Goal: Task Accomplishment & Management: Manage account settings

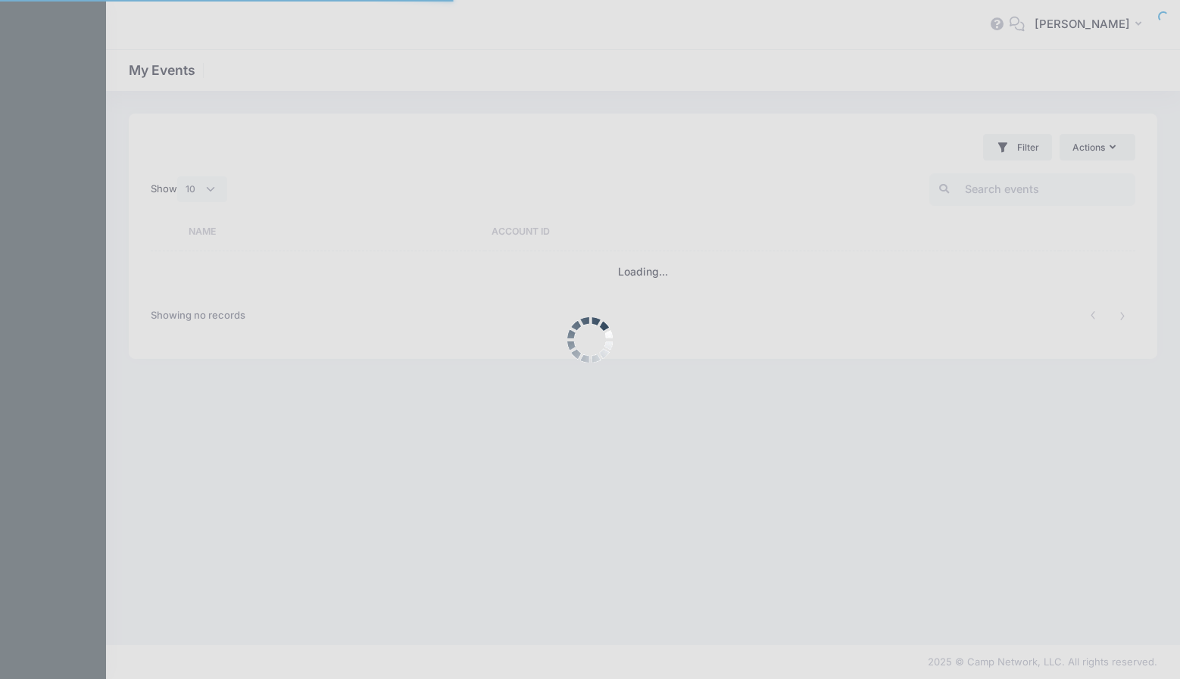
select select "10"
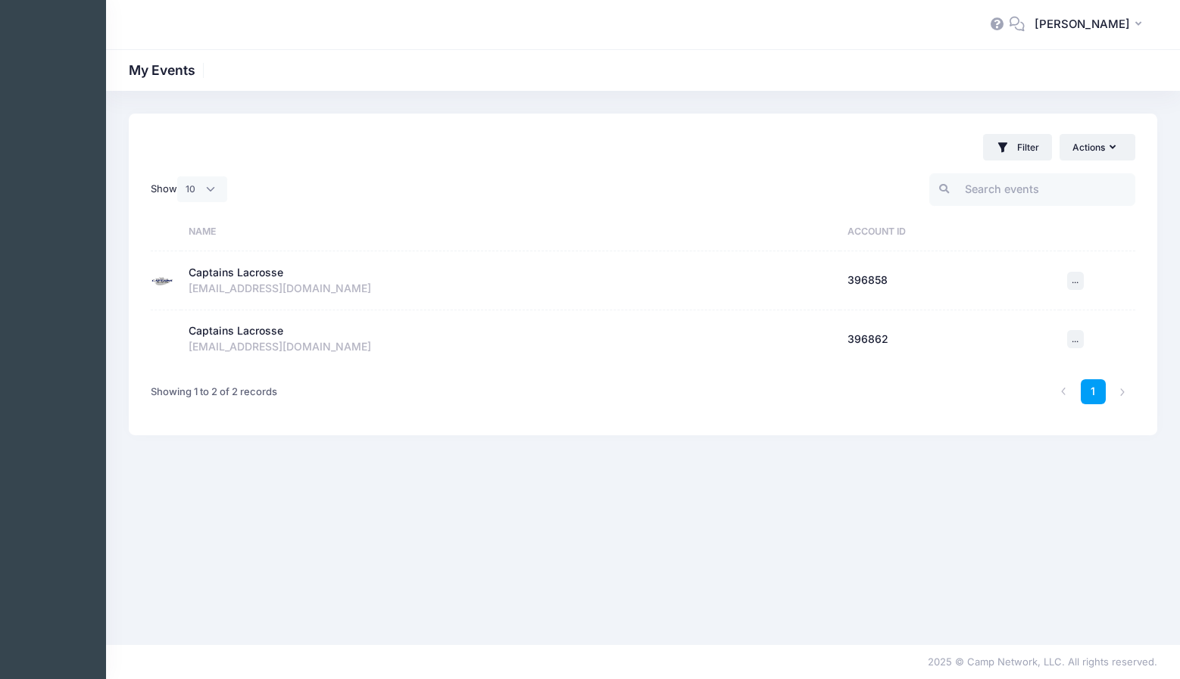
click at [261, 270] on div "Captains Lacrosse" at bounding box center [236, 273] width 95 height 16
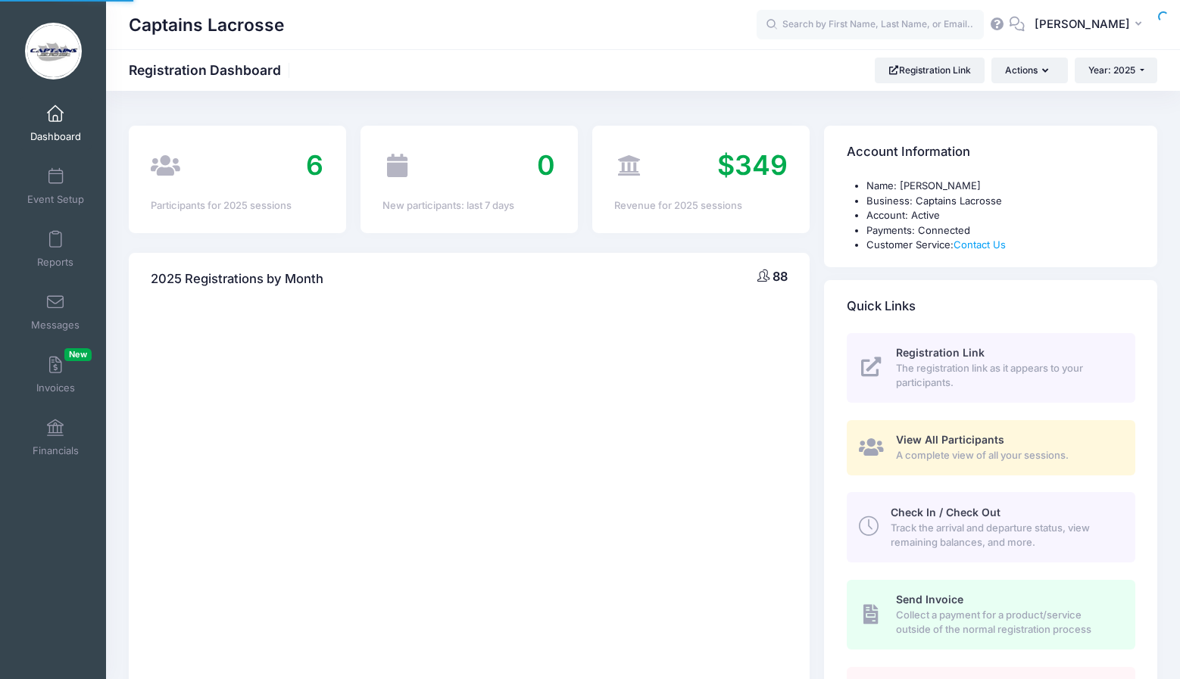
select select
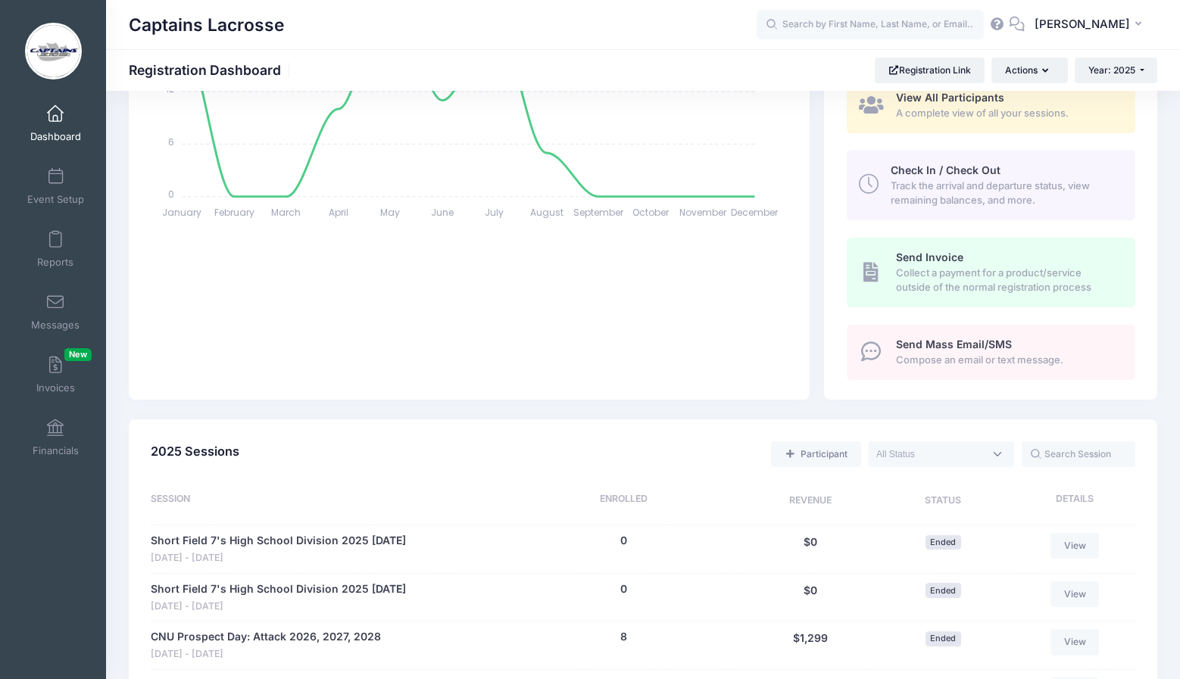
scroll to position [331, 0]
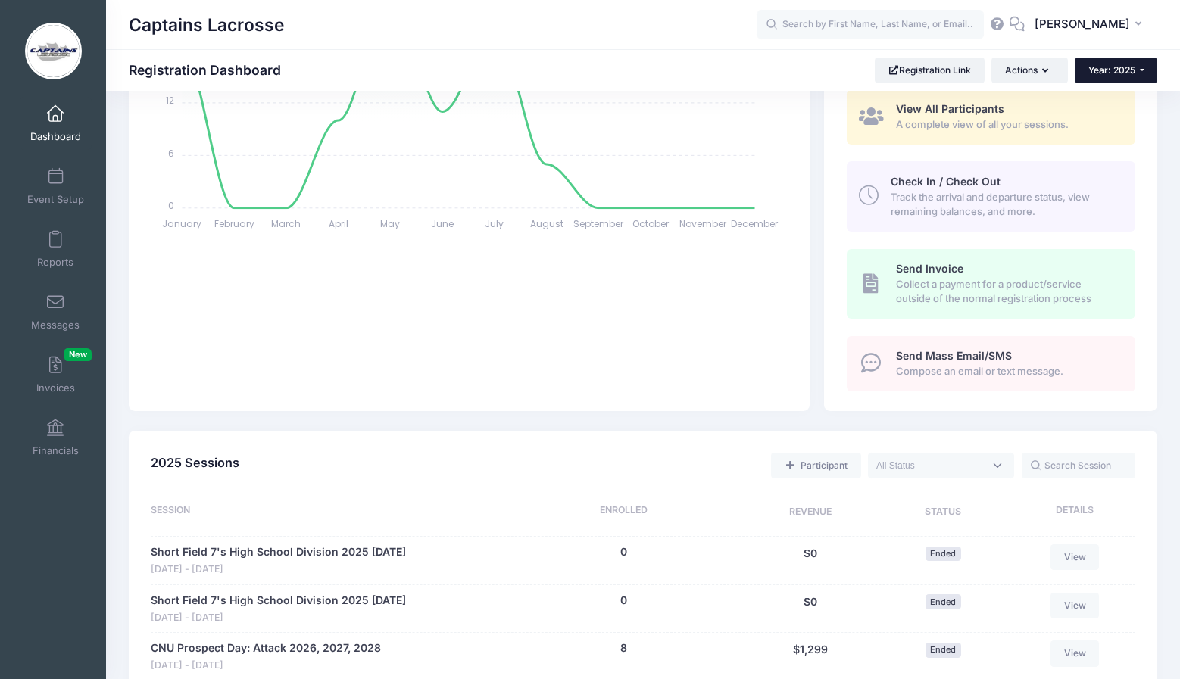
click at [1118, 69] on span "Year: 2025" at bounding box center [1111, 69] width 47 height 11
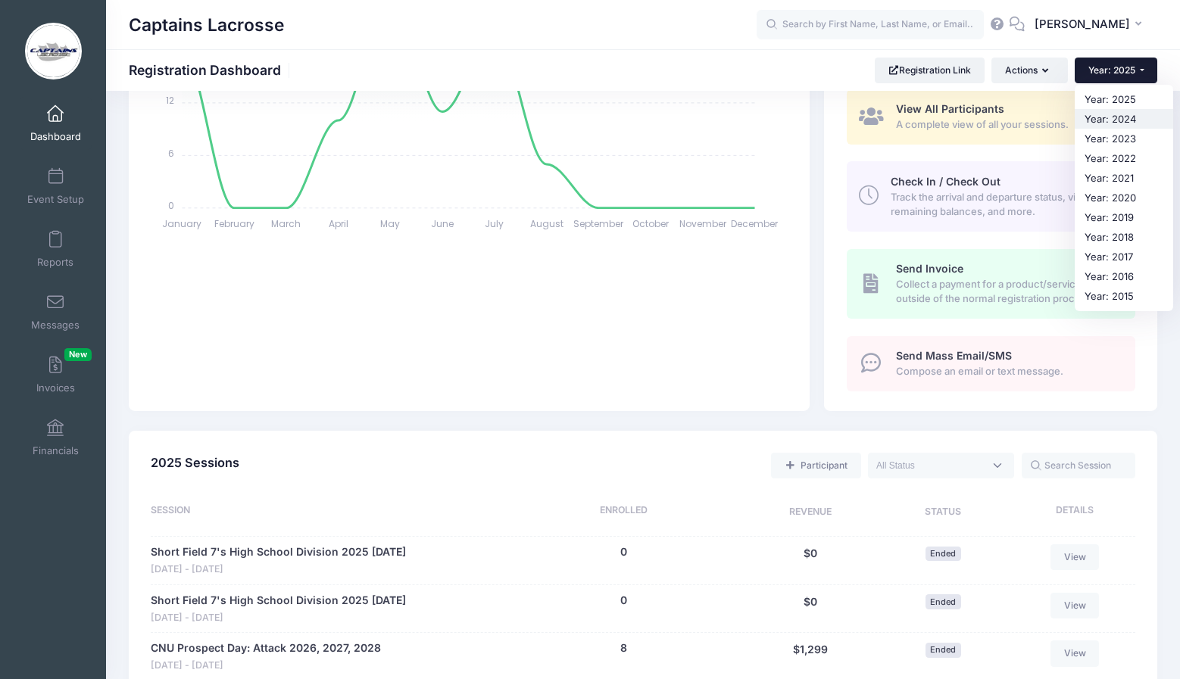
click at [1111, 117] on link "Year: 2024" at bounding box center [1124, 119] width 98 height 20
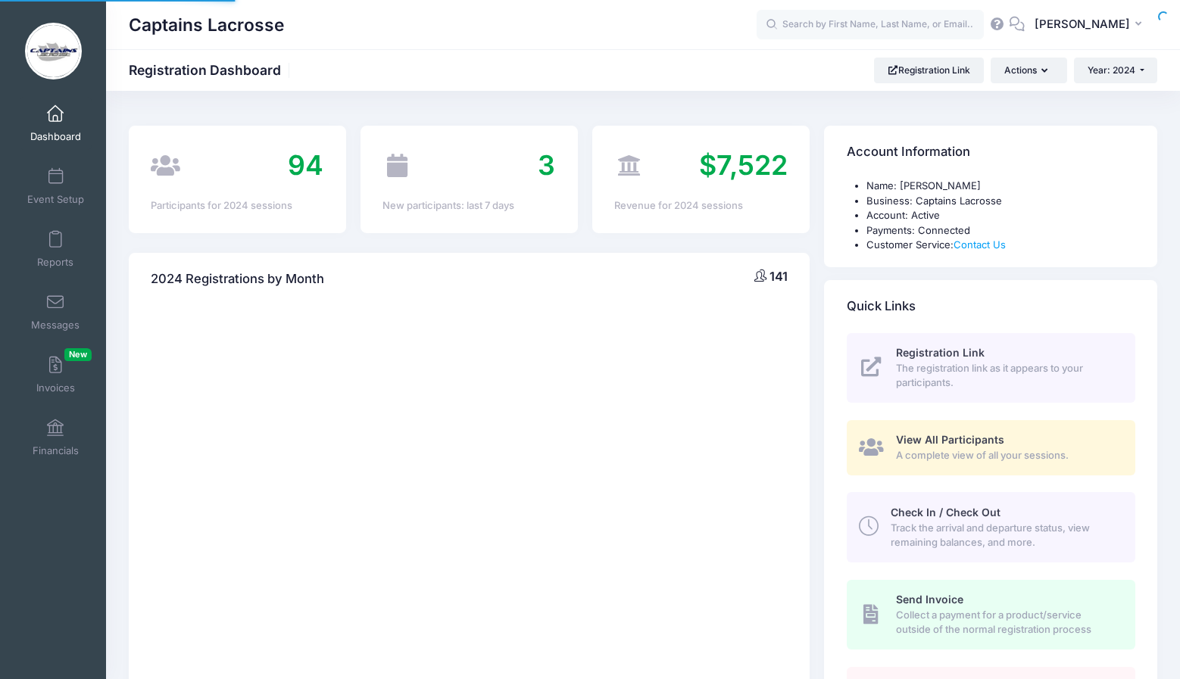
select select
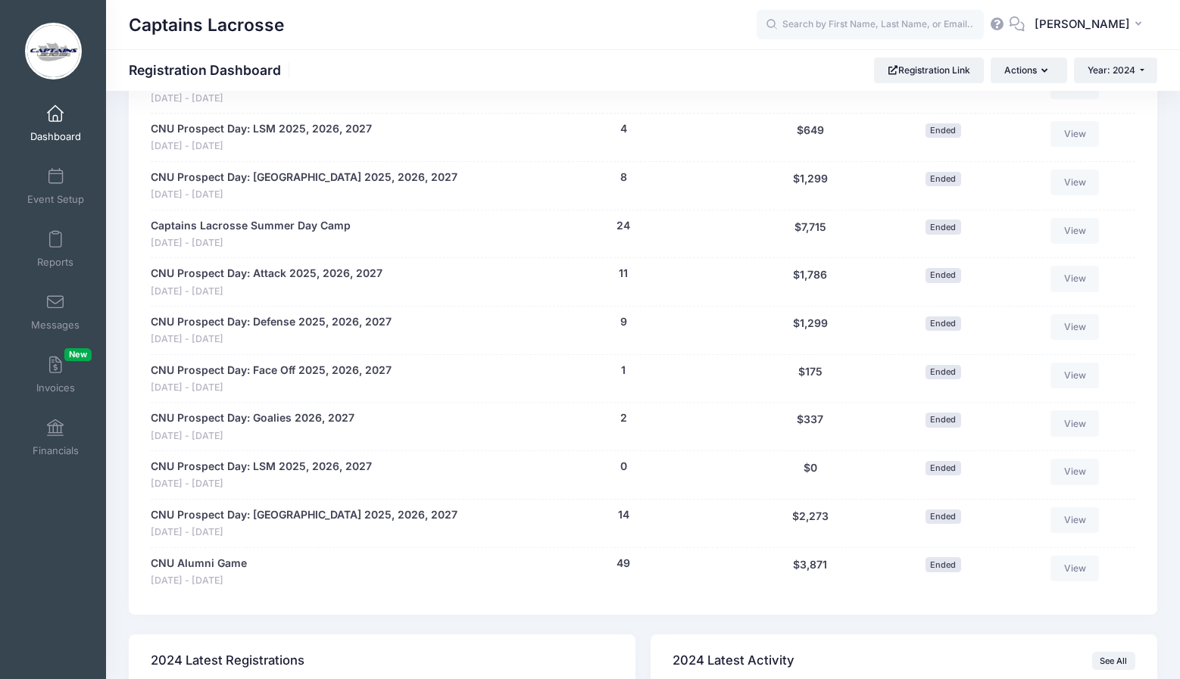
scroll to position [1056, 0]
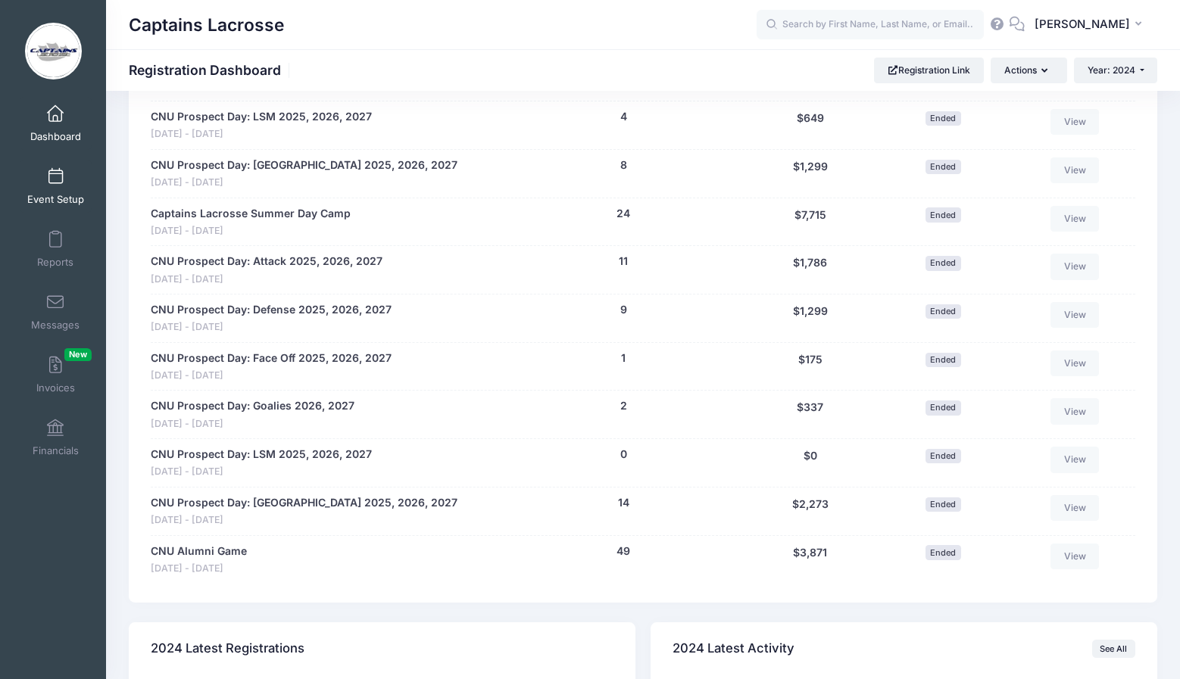
click at [55, 173] on span at bounding box center [55, 177] width 0 height 17
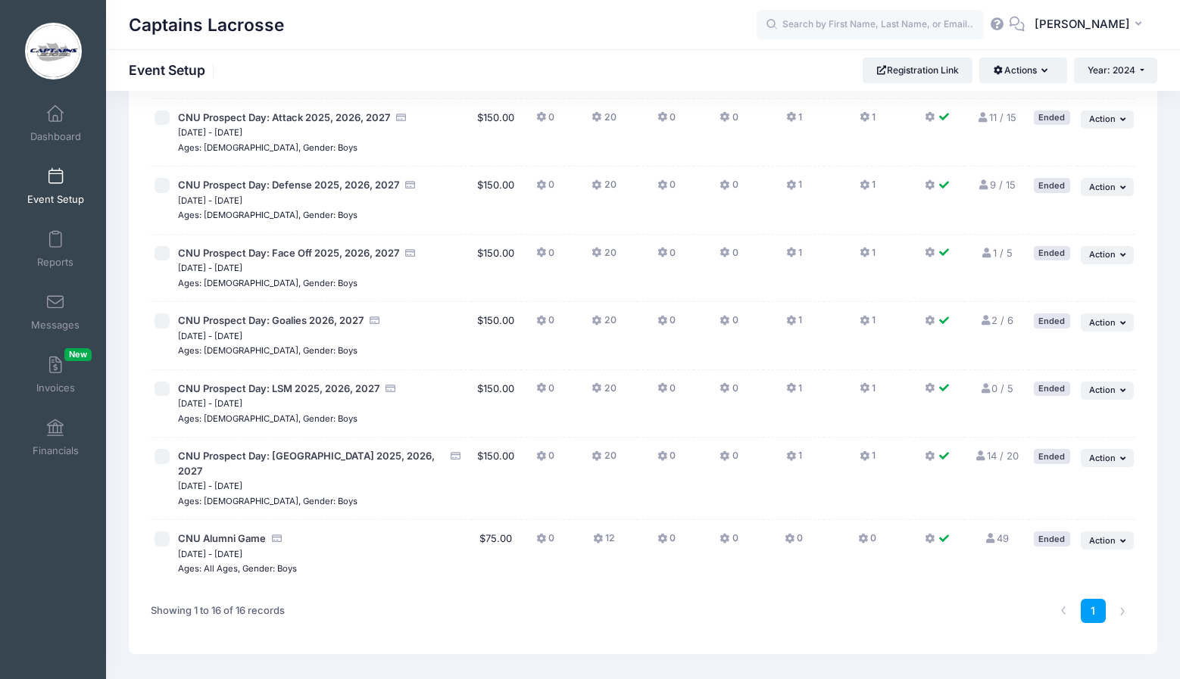
scroll to position [722, 0]
click at [163, 532] on input "checkbox" at bounding box center [161, 539] width 15 height 15
checkbox input "true"
click at [1121, 538] on icon "button" at bounding box center [1124, 542] width 9 height 8
click at [1075, 562] on link "Duplicate Session" at bounding box center [1058, 558] width 137 height 29
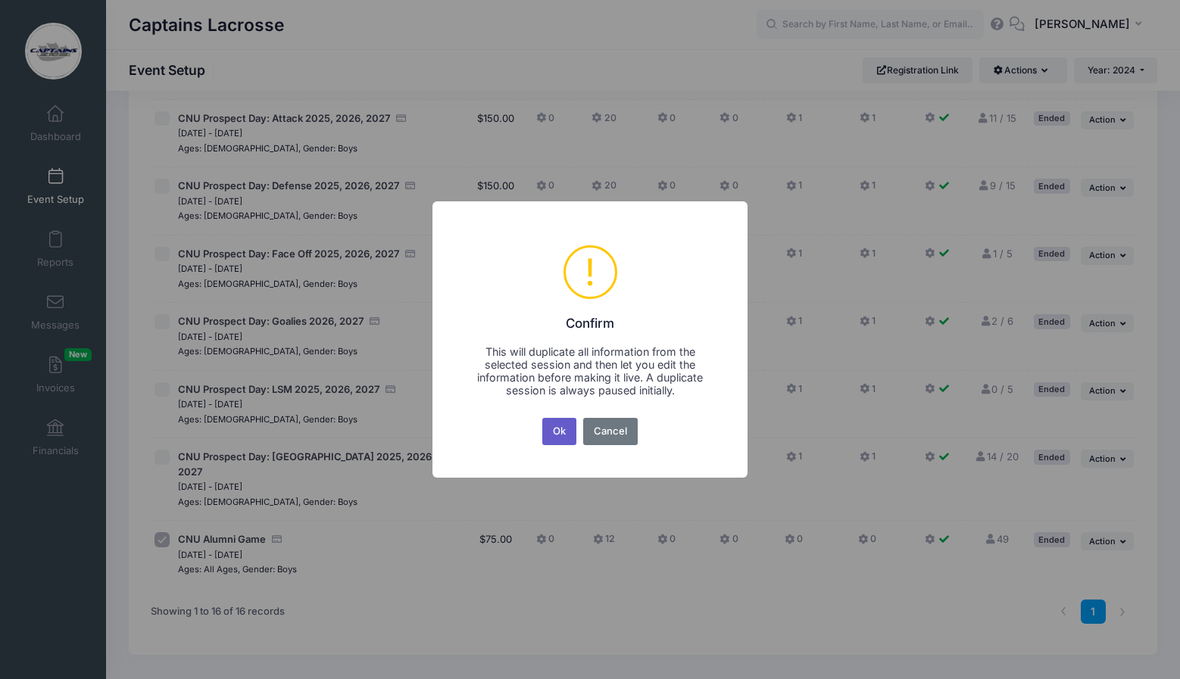
click at [566, 427] on button "Ok" at bounding box center [559, 431] width 35 height 27
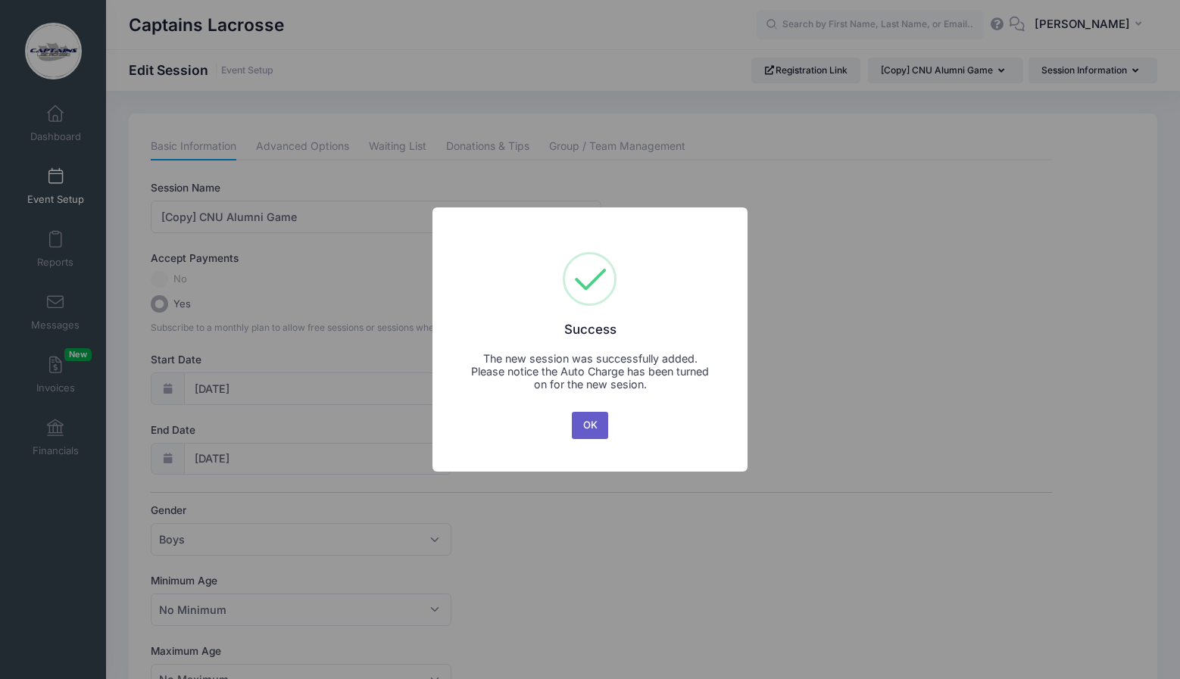
click at [588, 432] on button "OK" at bounding box center [590, 425] width 36 height 27
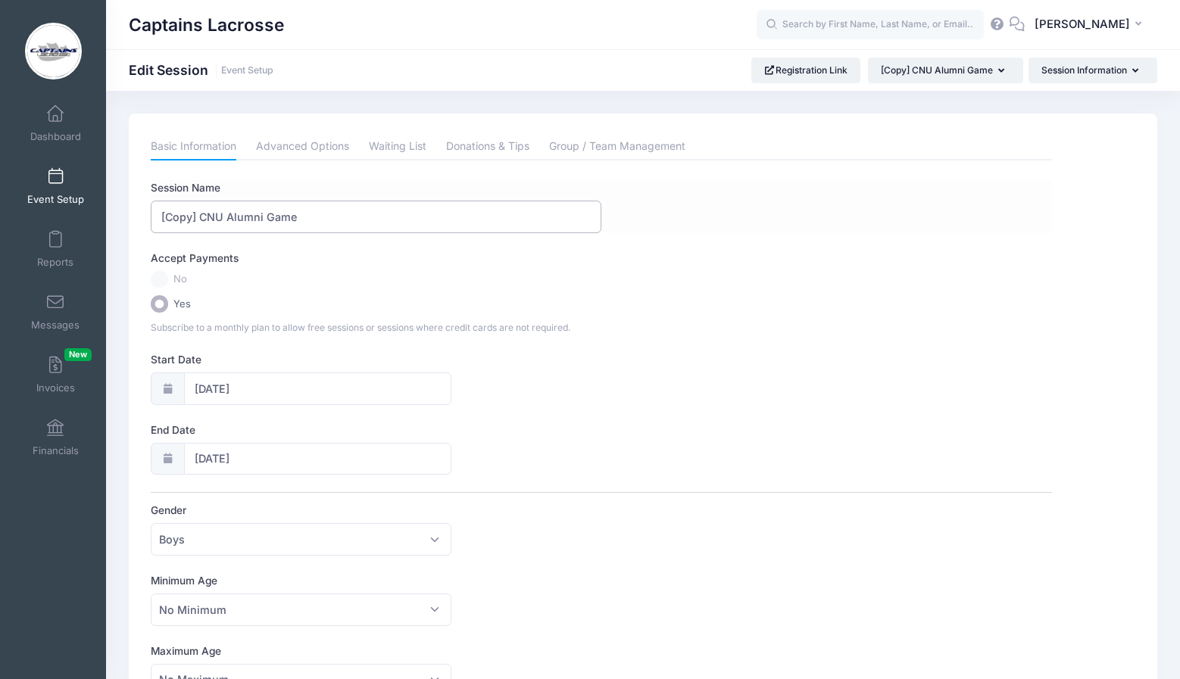
drag, startPoint x: 200, startPoint y: 214, endPoint x: 152, endPoint y: 214, distance: 47.7
click at [152, 214] on input "[Copy] CNU Alumni Game" at bounding box center [376, 217] width 451 height 33
drag, startPoint x: 261, startPoint y: 217, endPoint x: 229, endPoint y: 218, distance: 32.6
click at [229, 218] on input "CNU Alumni Game" at bounding box center [376, 217] width 451 height 33
drag, startPoint x: 284, startPoint y: 217, endPoint x: 229, endPoint y: 218, distance: 54.5
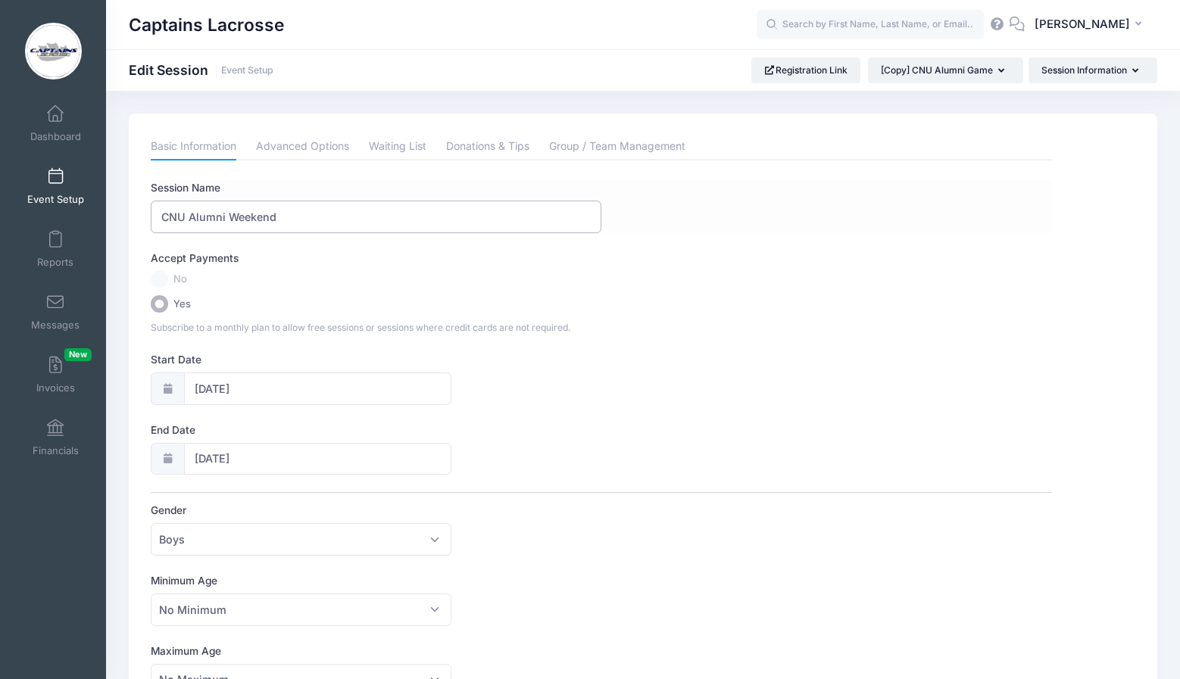
click at [229, 218] on input "CNU Alumni Weekend" at bounding box center [376, 217] width 451 height 33
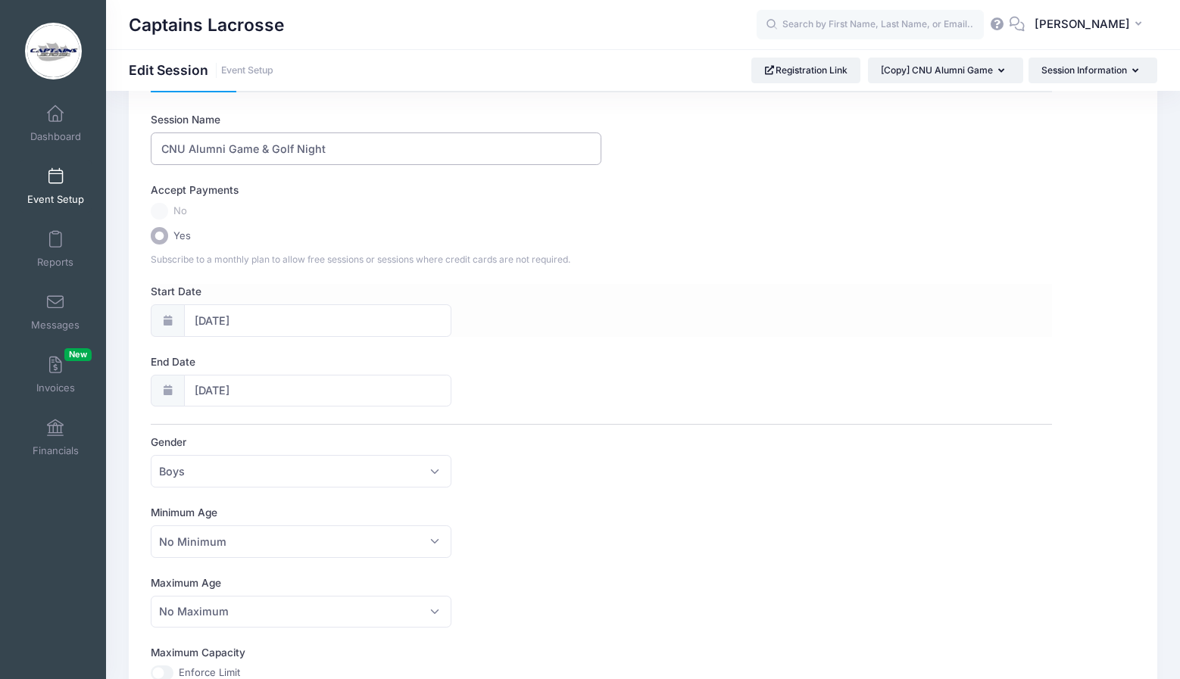
scroll to position [79, 0]
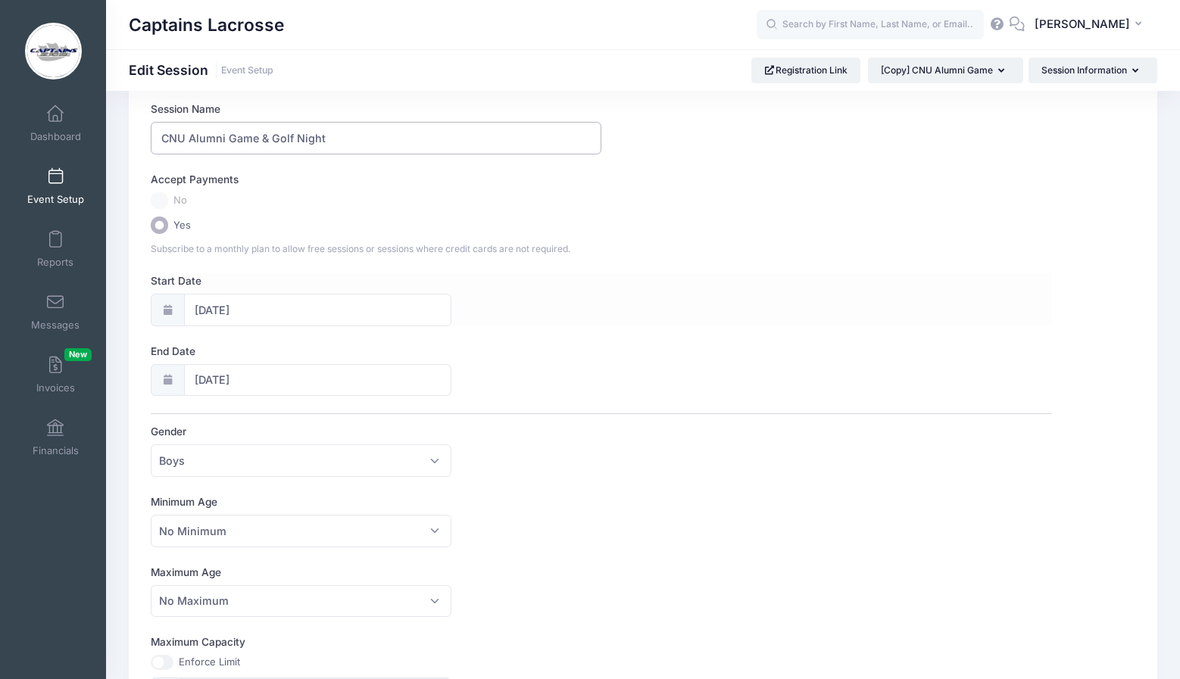
type input "CNU Alumni Game & Golf Night"
click at [169, 306] on icon at bounding box center [167, 310] width 12 height 10
click at [214, 310] on input "11/09/2024" at bounding box center [317, 310] width 267 height 33
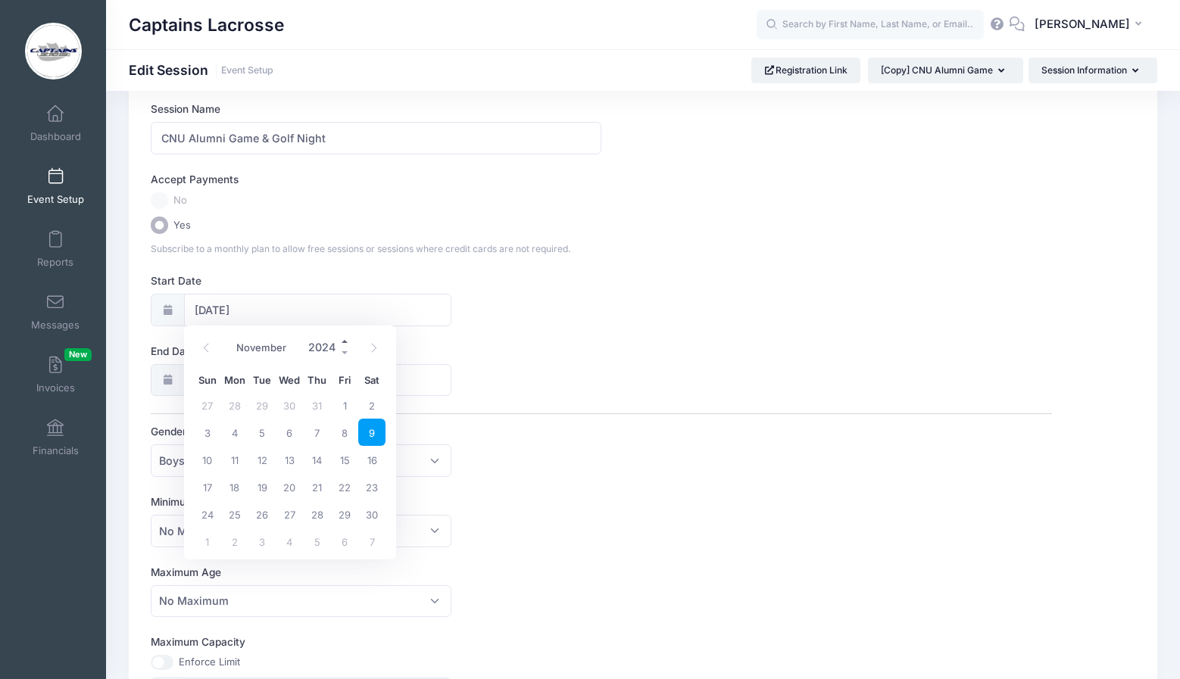
click at [342, 342] on span at bounding box center [345, 341] width 11 height 11
type input "2025"
click at [369, 433] on span "8" at bounding box center [371, 432] width 27 height 27
type input "11/08/2025"
type input "11/09/2025"
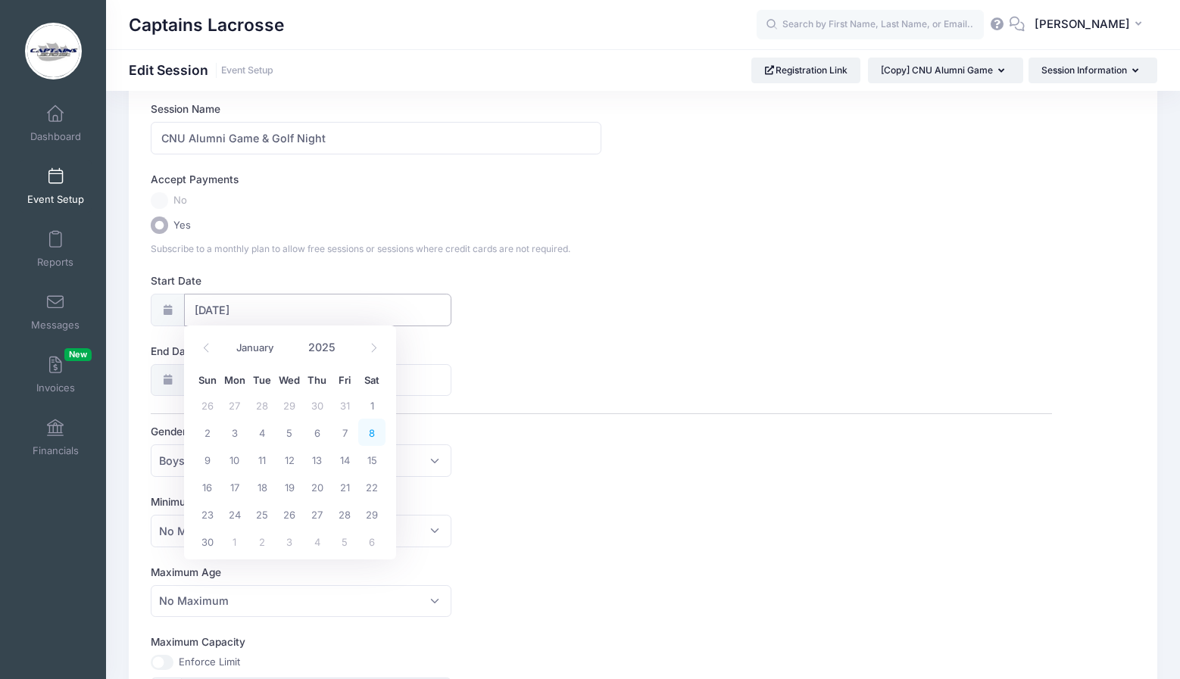
type input "2025"
click at [223, 311] on input "11/08/2025" at bounding box center [317, 310] width 267 height 33
click at [347, 435] on span "7" at bounding box center [344, 432] width 27 height 27
type input "11/07/2025"
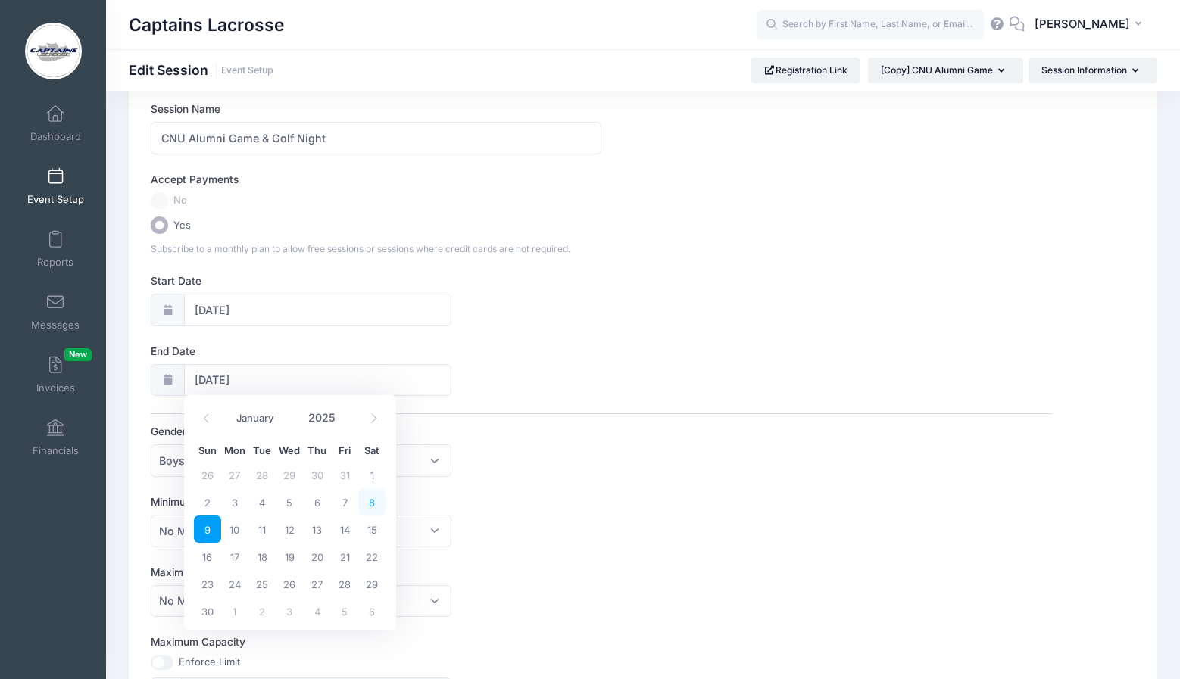
click at [371, 504] on span "8" at bounding box center [371, 501] width 27 height 27
type input "11/08/2025"
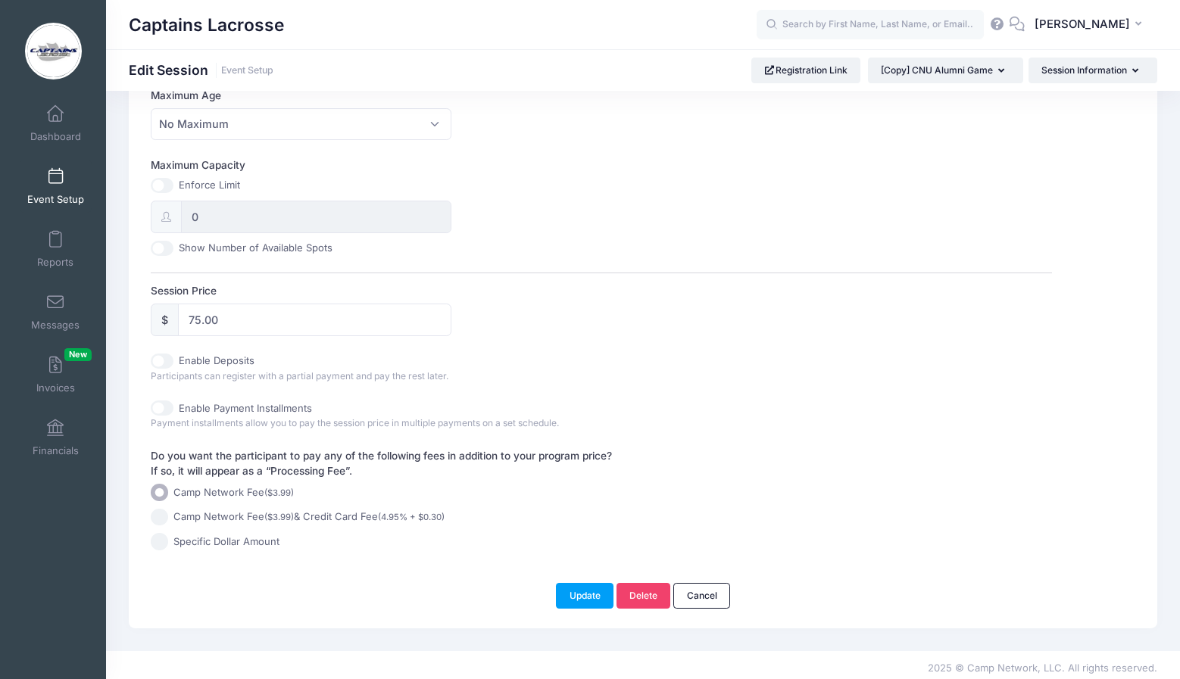
scroll to position [555, 0]
click at [582, 590] on button "Update" at bounding box center [585, 597] width 58 height 26
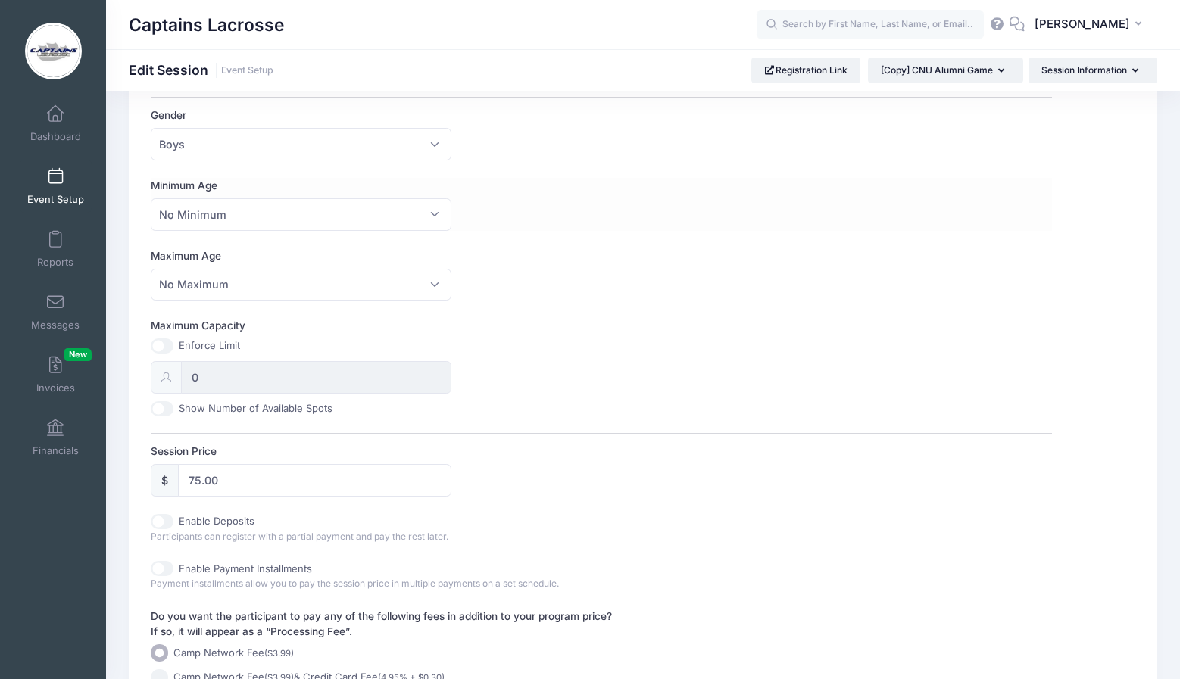
scroll to position [411, 0]
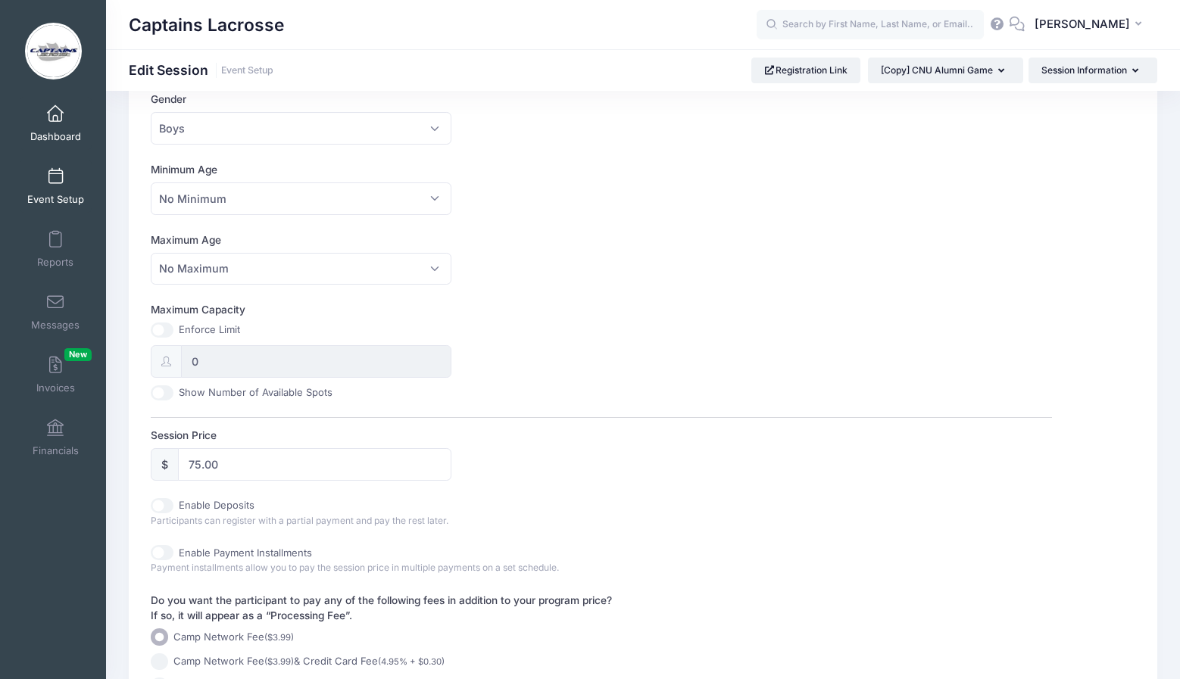
click at [54, 124] on link "Dashboard" at bounding box center [56, 123] width 72 height 53
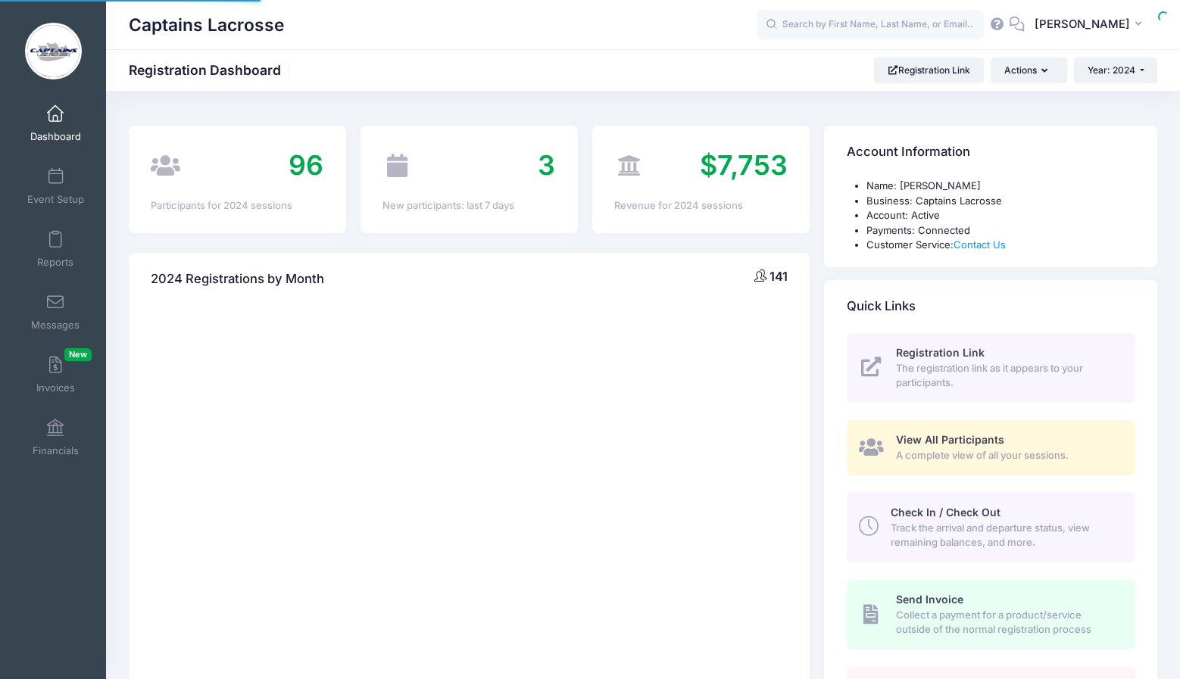
select select
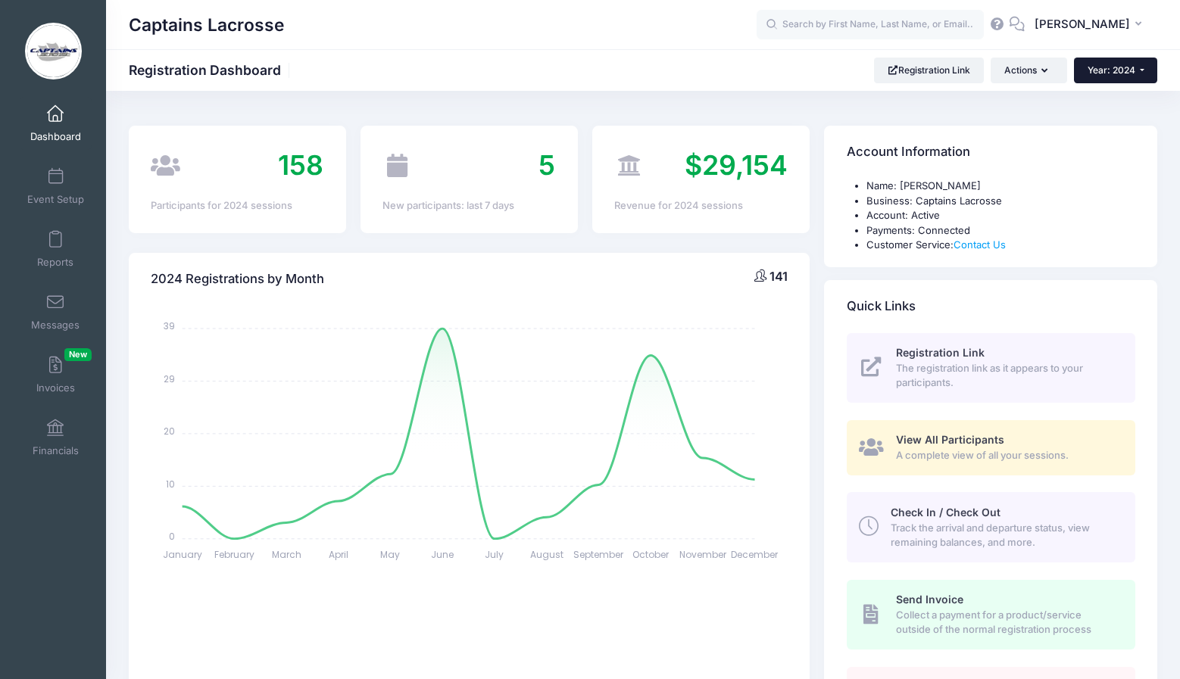
click at [1122, 79] on button "Year: 2024" at bounding box center [1115, 71] width 83 height 26
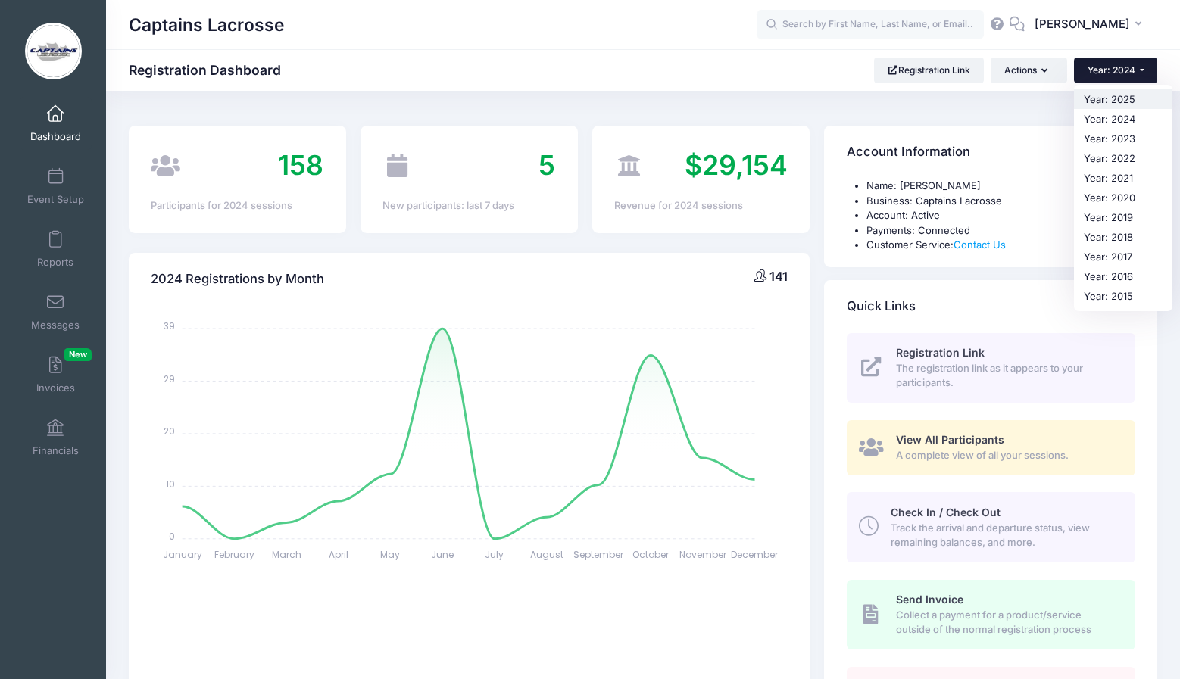
click at [1115, 97] on link "Year: 2025" at bounding box center [1123, 99] width 98 height 20
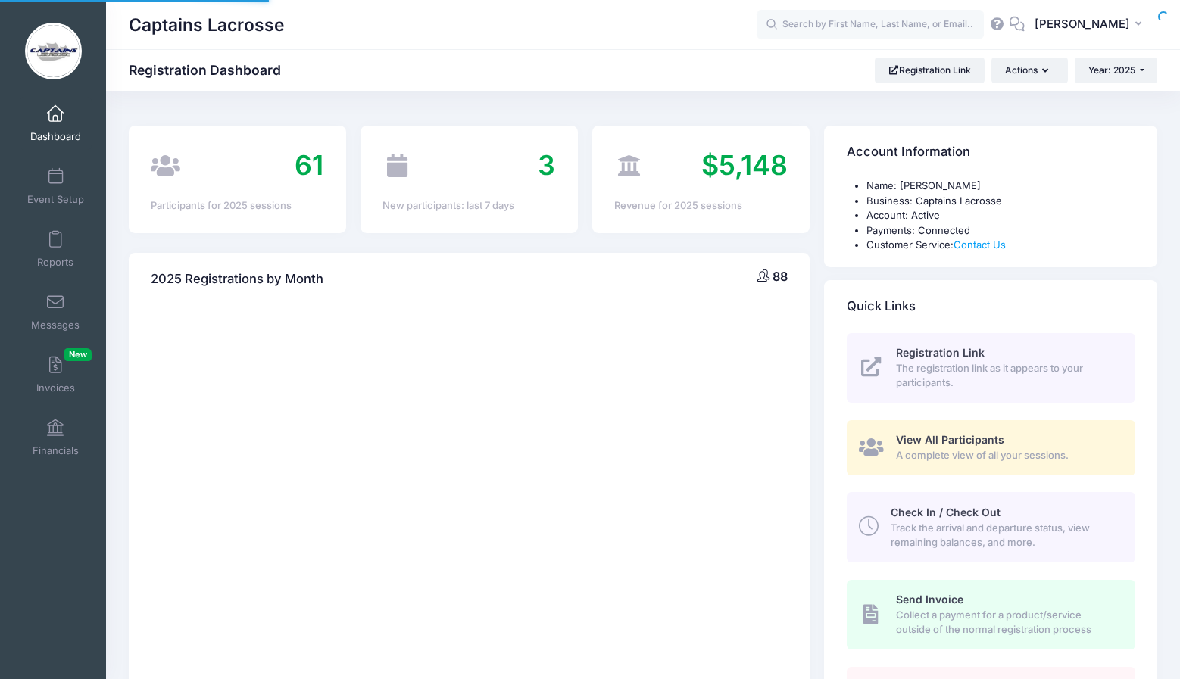
select select
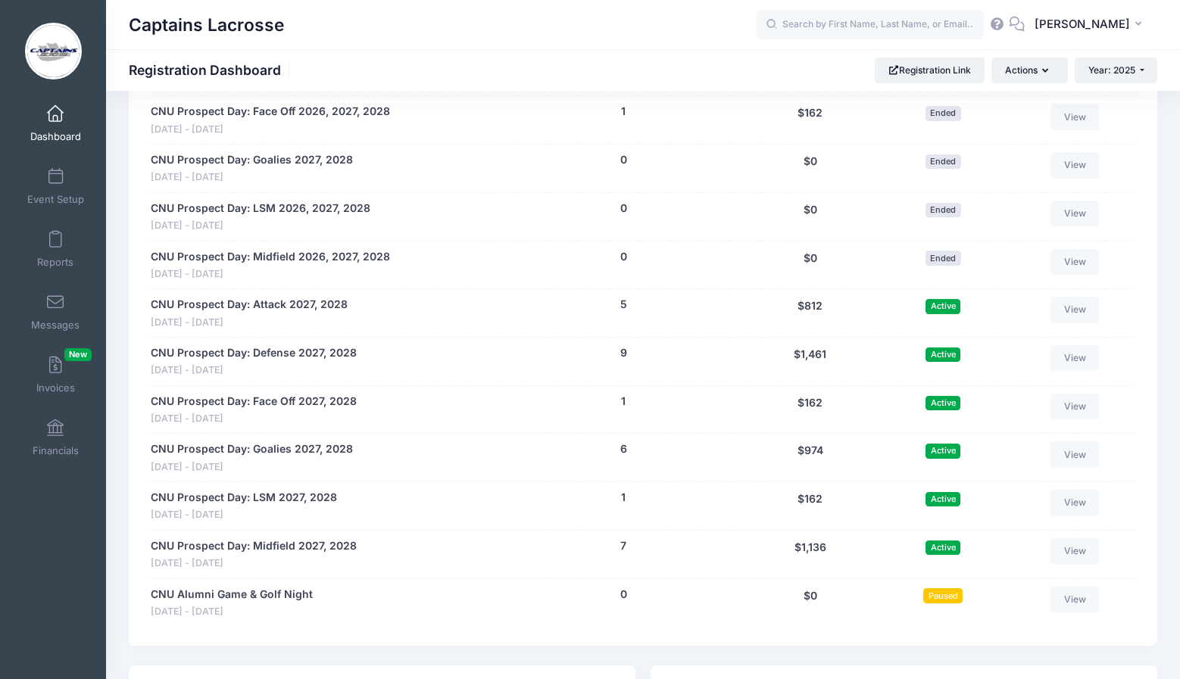
scroll to position [1355, 0]
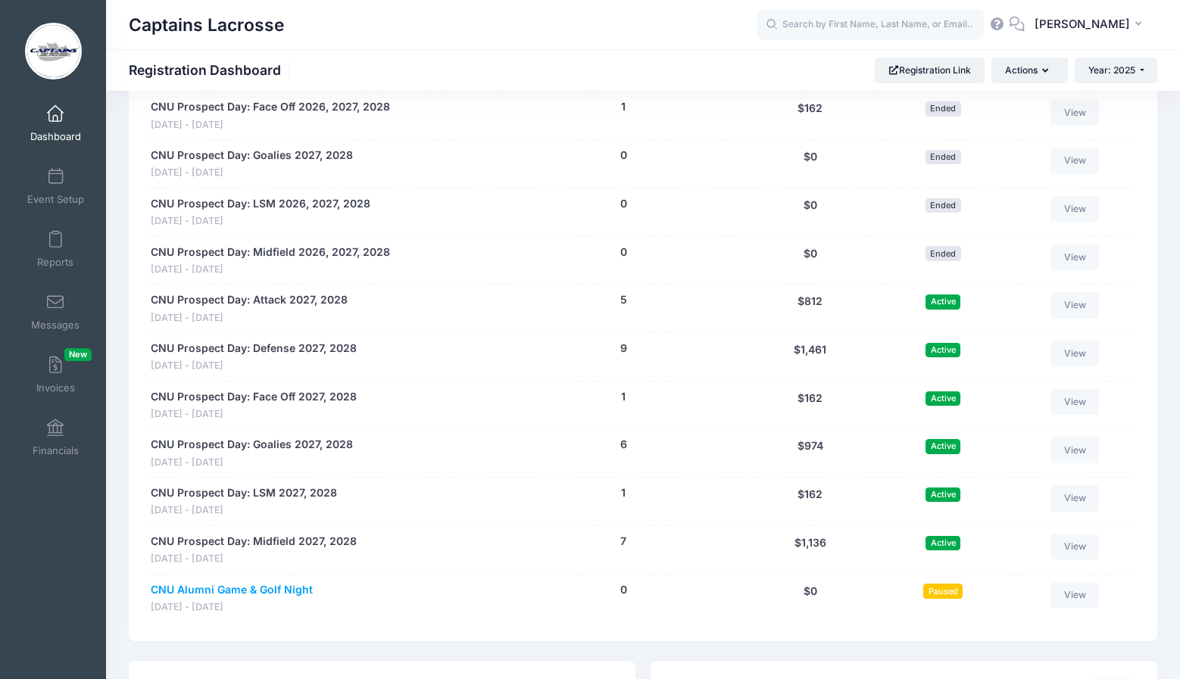
click at [282, 582] on link "CNU Alumni Game & Golf Night" at bounding box center [232, 590] width 162 height 16
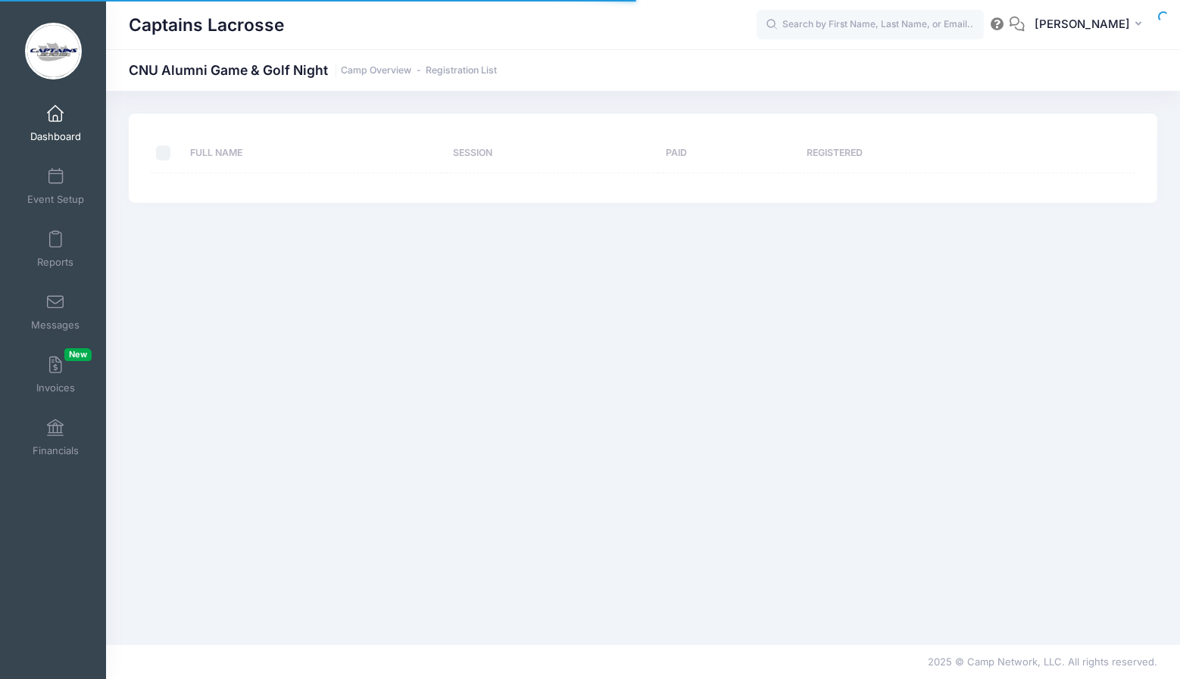
select select "10"
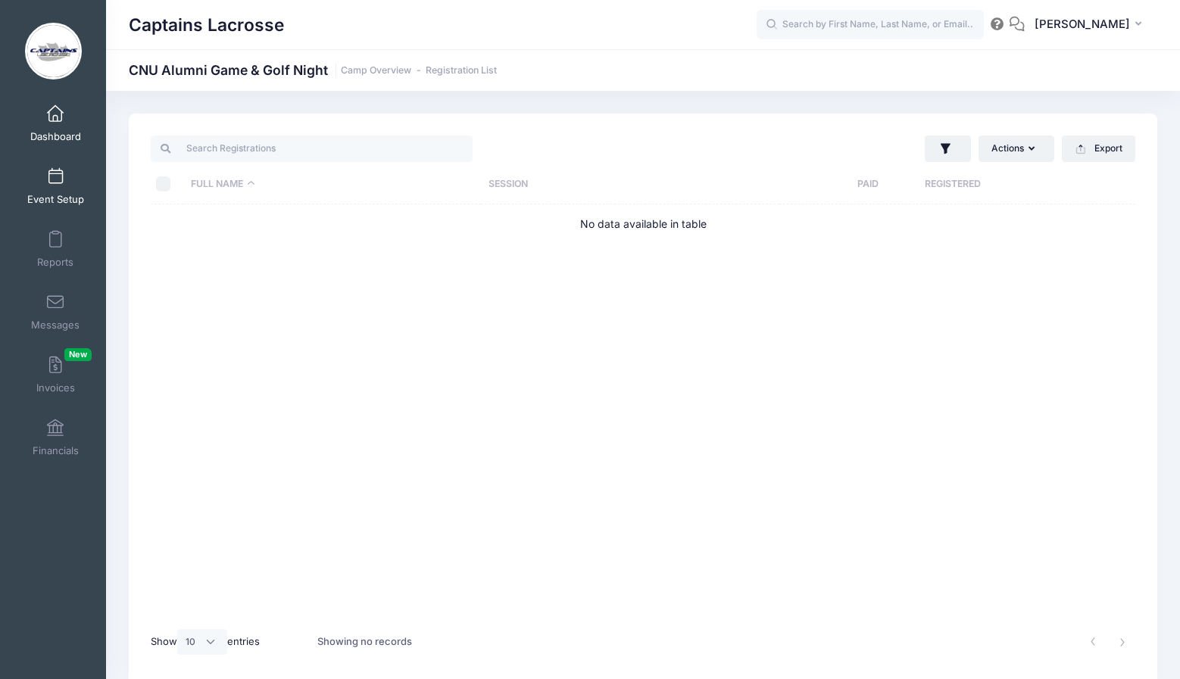
click at [55, 171] on span at bounding box center [55, 177] width 0 height 17
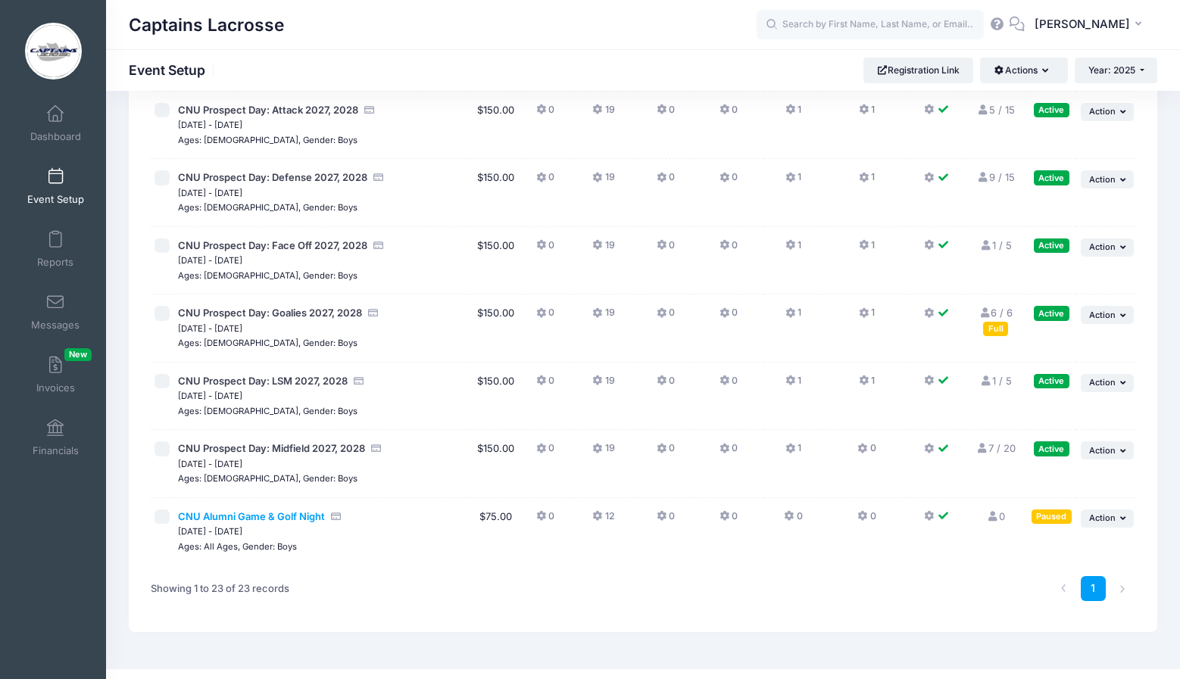
scroll to position [1189, 0]
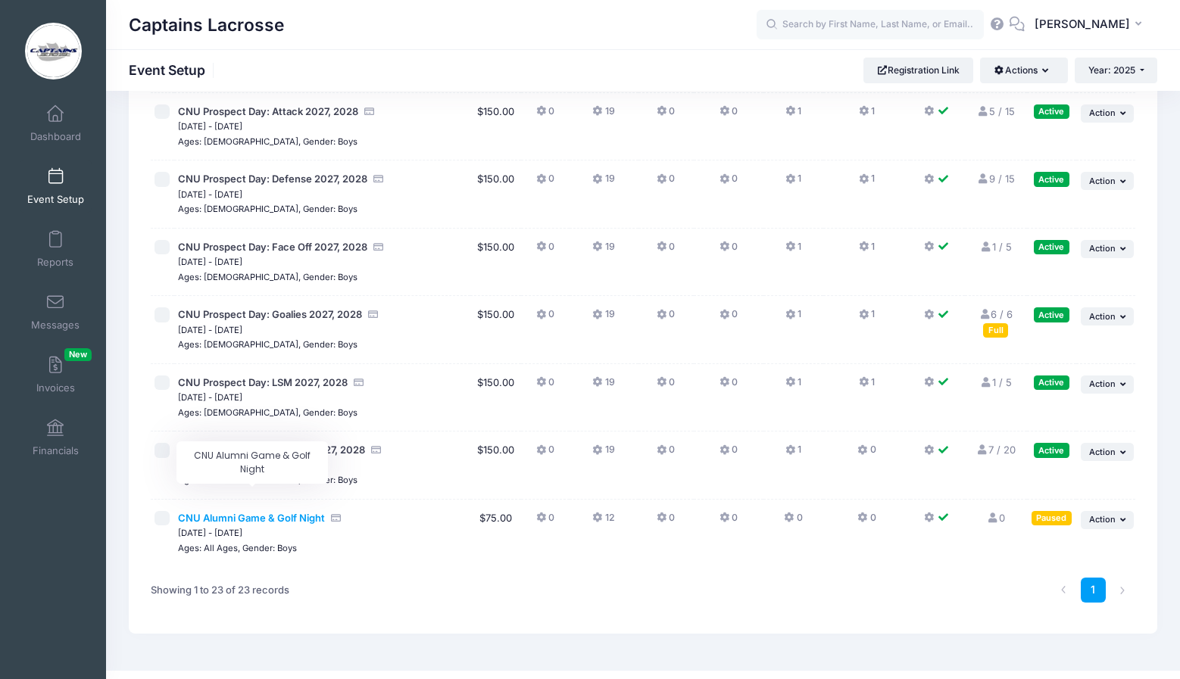
click at [275, 512] on span "CNU Alumni Game & Golf Night" at bounding box center [251, 518] width 147 height 12
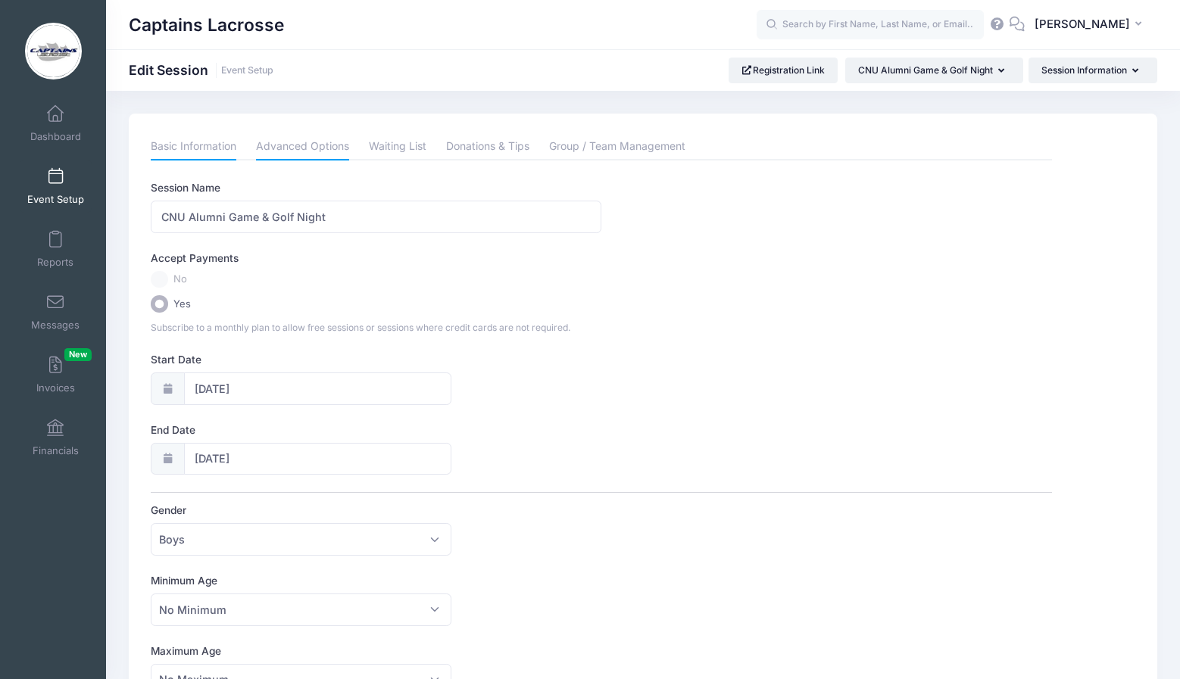
click at [291, 154] on link "Advanced Options" at bounding box center [302, 146] width 93 height 27
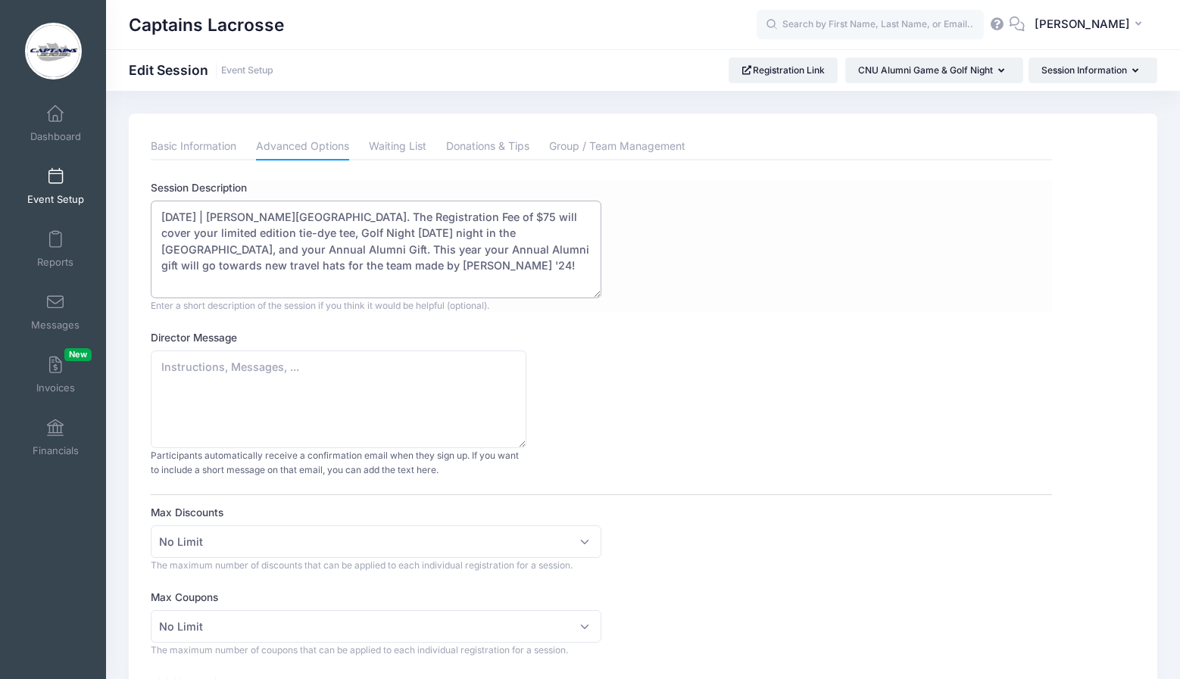
click at [274, 220] on textarea "Saturday, November 9th, 2024 | Jennings Family Stadium. The Registration Fee of…" at bounding box center [376, 250] width 451 height 98
click at [319, 217] on textarea "Saturday, November 9th, 2024 | Jennings Family Stadium. The Registration Fee of…" at bounding box center [376, 250] width 451 height 98
drag, startPoint x: 336, startPoint y: 233, endPoint x: 373, endPoint y: 235, distance: 36.4
click at [373, 235] on textarea "Saturday, November 9th, 2024 | Jennings Family Stadium. The Registration Fee of…" at bounding box center [376, 250] width 451 height 98
click at [315, 282] on textarea "Saturday, November 9th, 2024 | Jennings Family Stadium. The Registration Fee of…" at bounding box center [376, 250] width 451 height 98
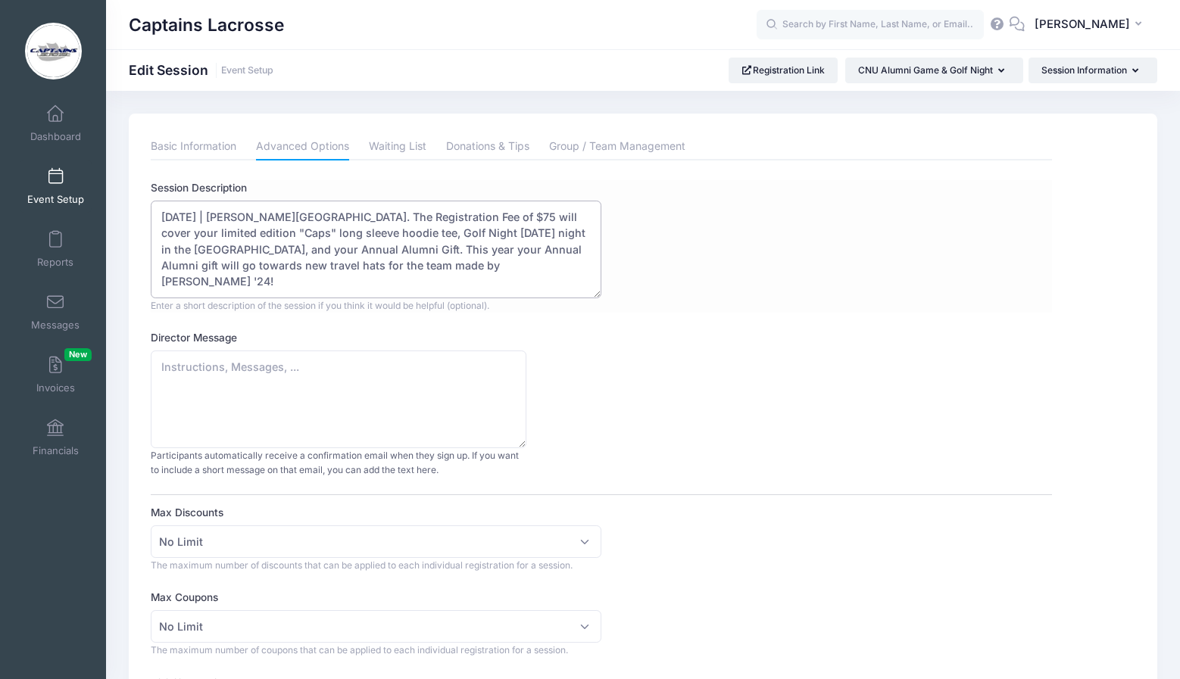
click at [402, 231] on textarea "Saturday, November 9th, 2024 | Jennings Family Stadium. The Registration Fee of…" at bounding box center [376, 250] width 451 height 98
click at [342, 285] on textarea "Saturday, November 9th, 2024 | Jennings Family Stadium. The Registration Fee of…" at bounding box center [376, 250] width 451 height 98
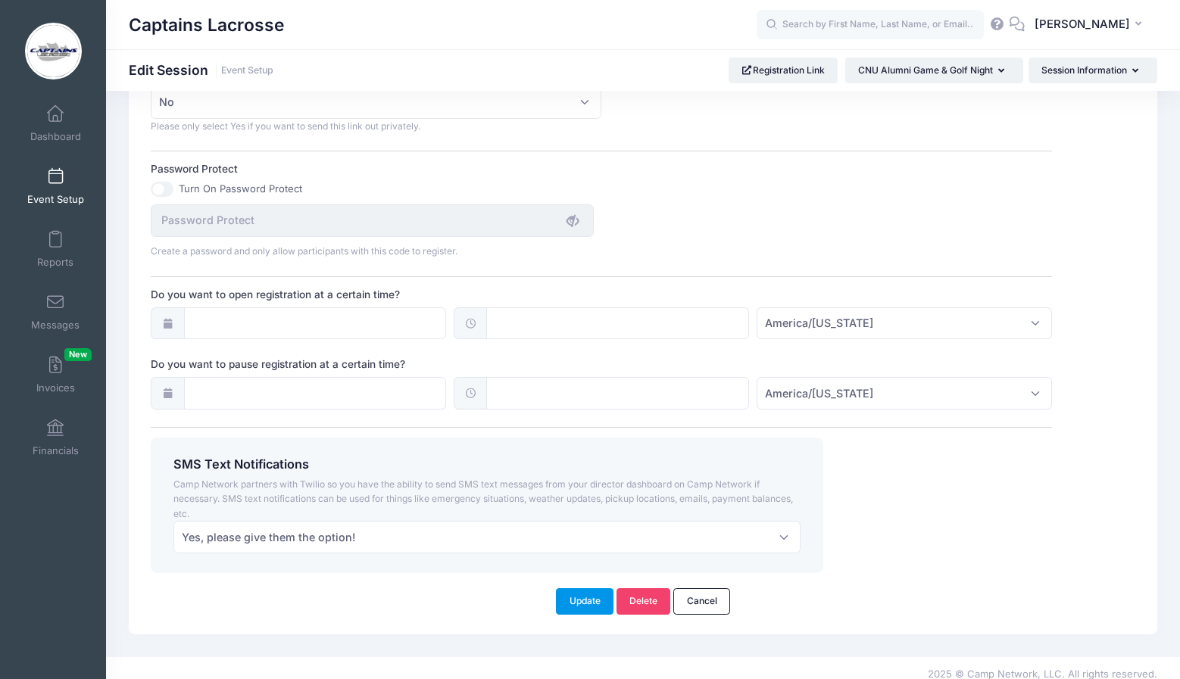
type textarea "Saturday, November 8th, 2025 | Jennings Family Stadium. The Registration Fee of…"
click at [577, 591] on button "Update" at bounding box center [585, 601] width 58 height 26
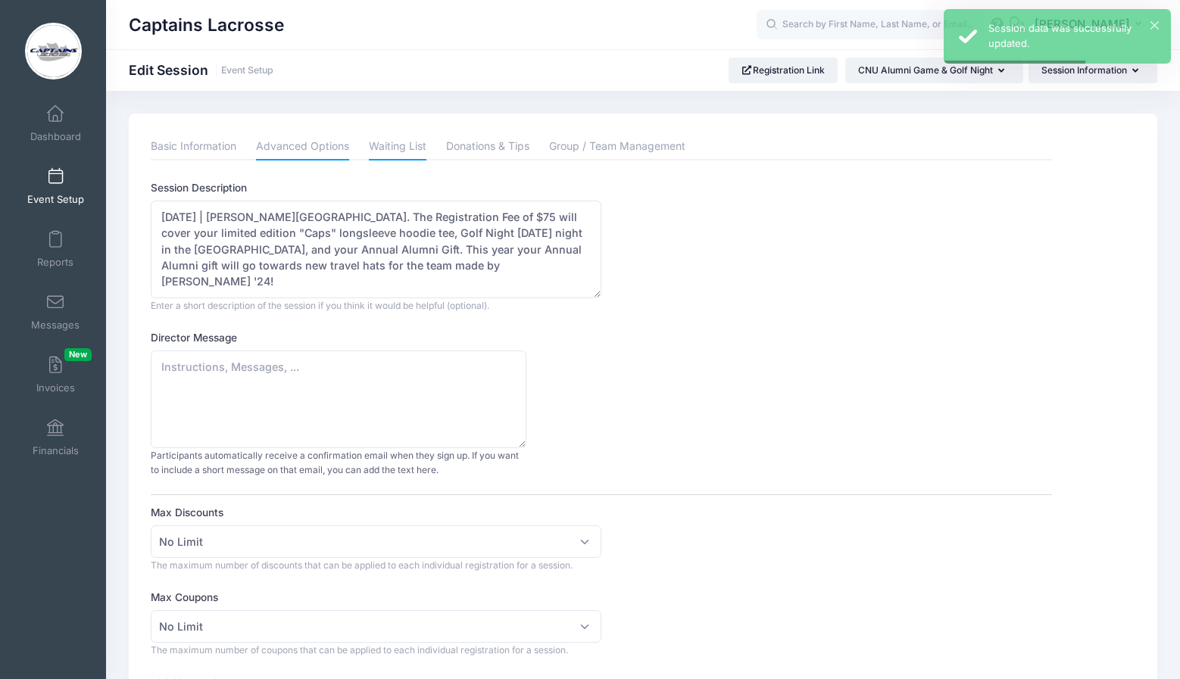
click at [407, 148] on link "Waiting List" at bounding box center [398, 146] width 58 height 27
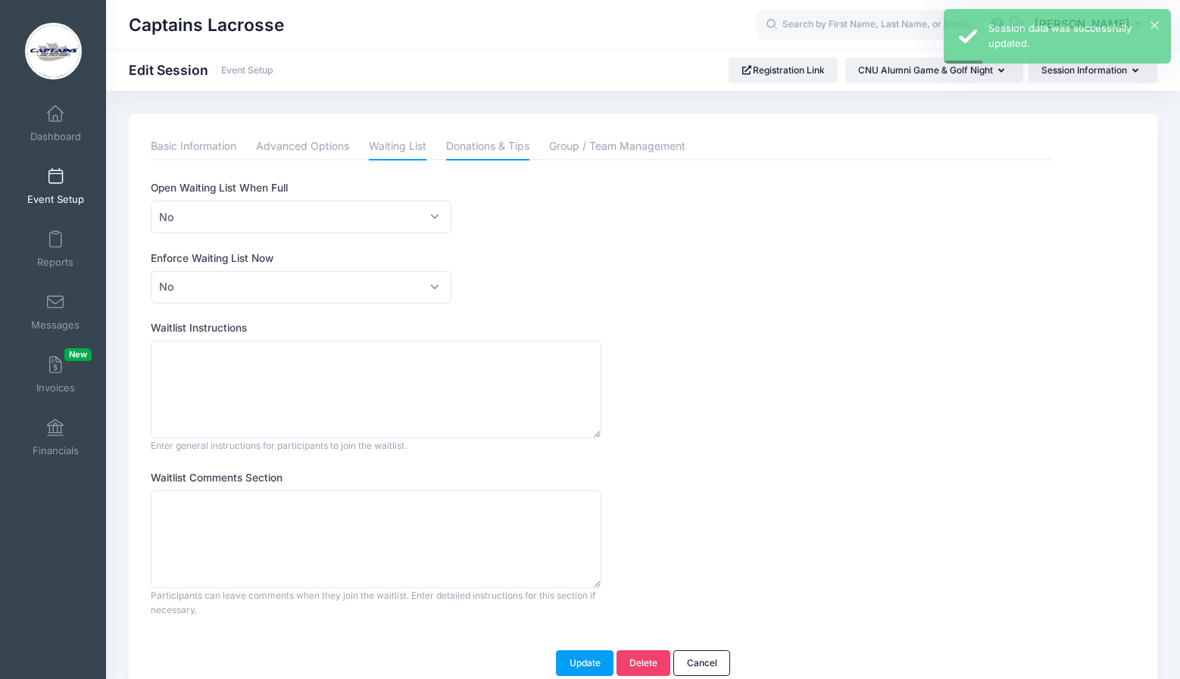
click at [498, 153] on link "Donations & Tips" at bounding box center [487, 146] width 83 height 27
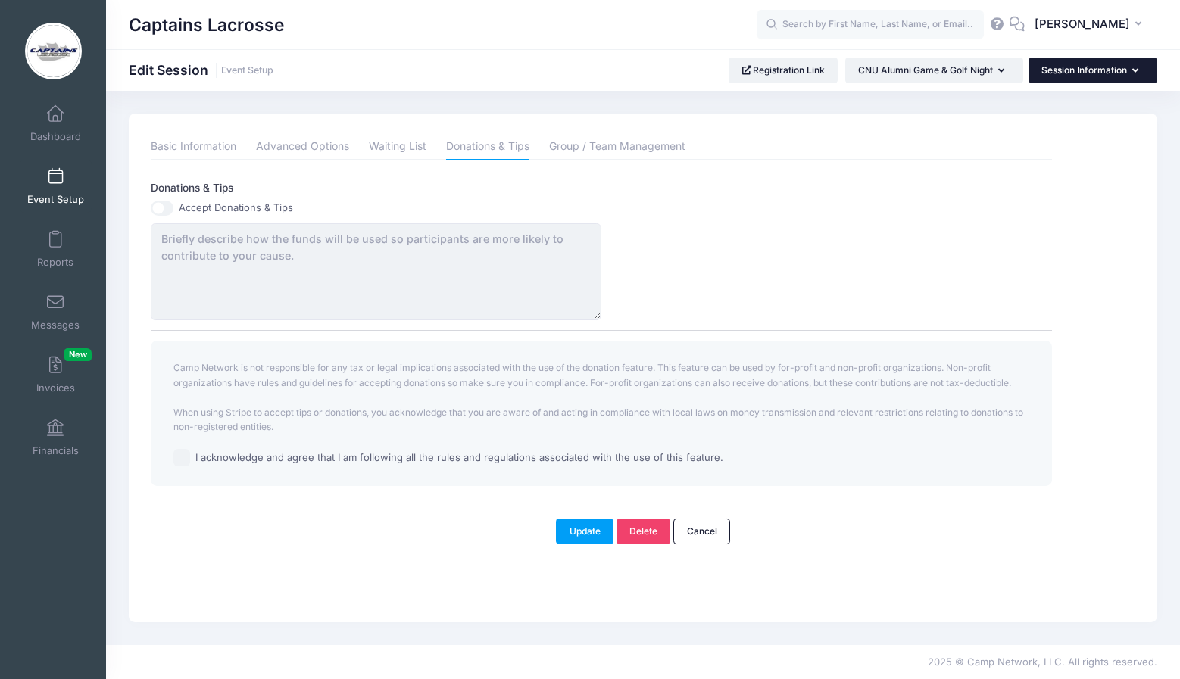
click at [1066, 73] on button "Session Information" at bounding box center [1092, 71] width 129 height 26
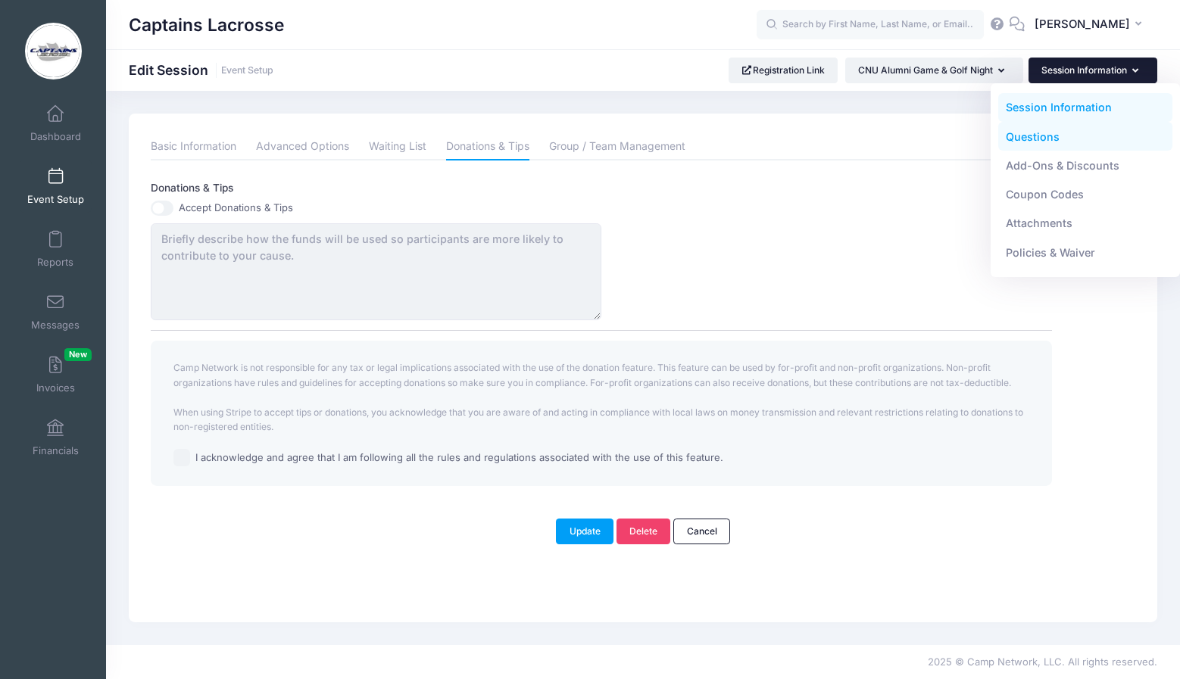
click at [1056, 136] on link "Questions" at bounding box center [1085, 136] width 175 height 29
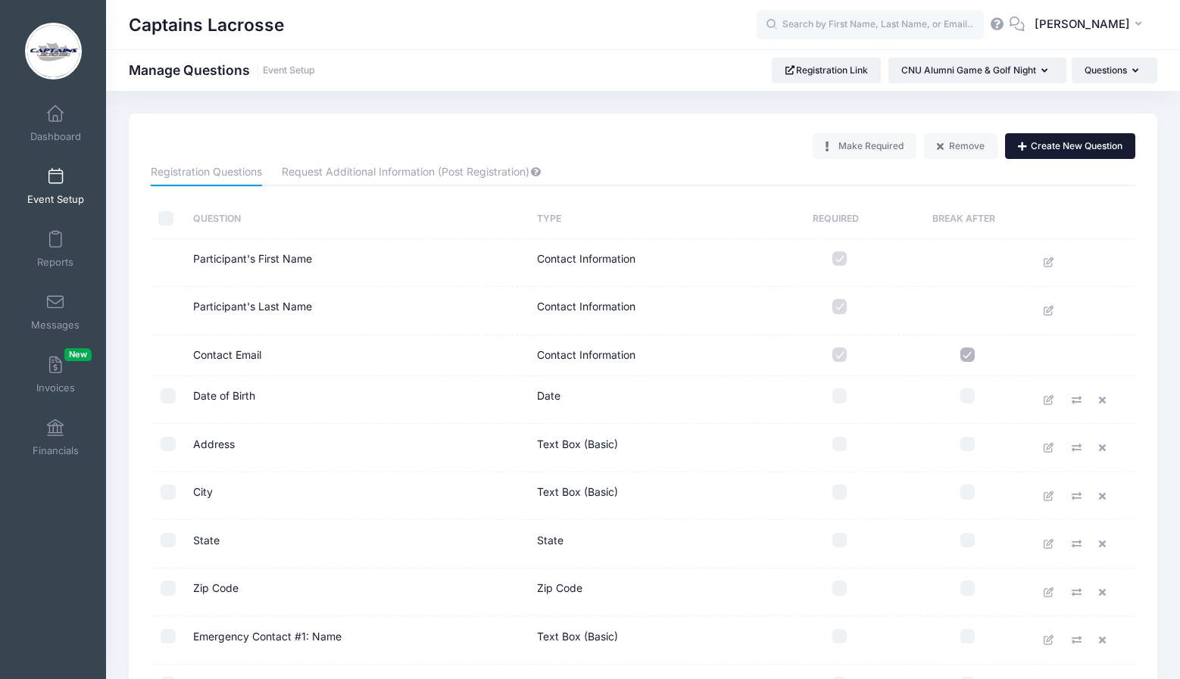
click at [1057, 145] on button "Create New Question" at bounding box center [1070, 146] width 130 height 26
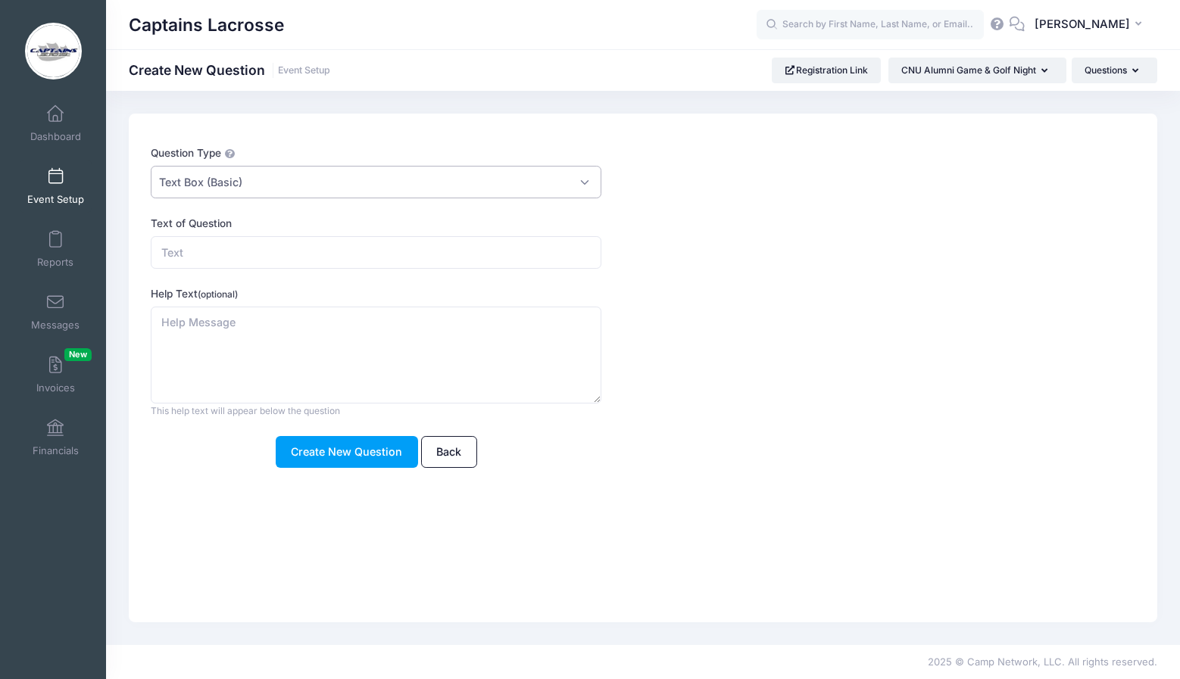
click at [283, 182] on span "Text Box (Basic)" at bounding box center [376, 182] width 451 height 33
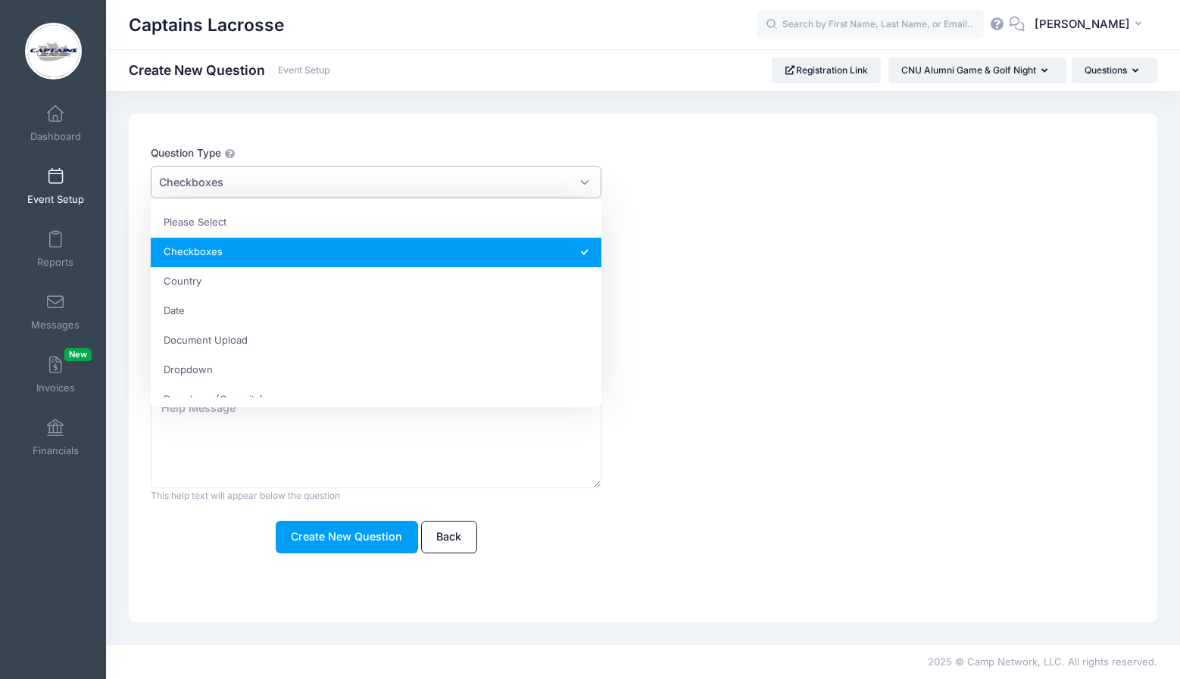
click at [231, 188] on span "Checkboxes" at bounding box center [376, 182] width 451 height 33
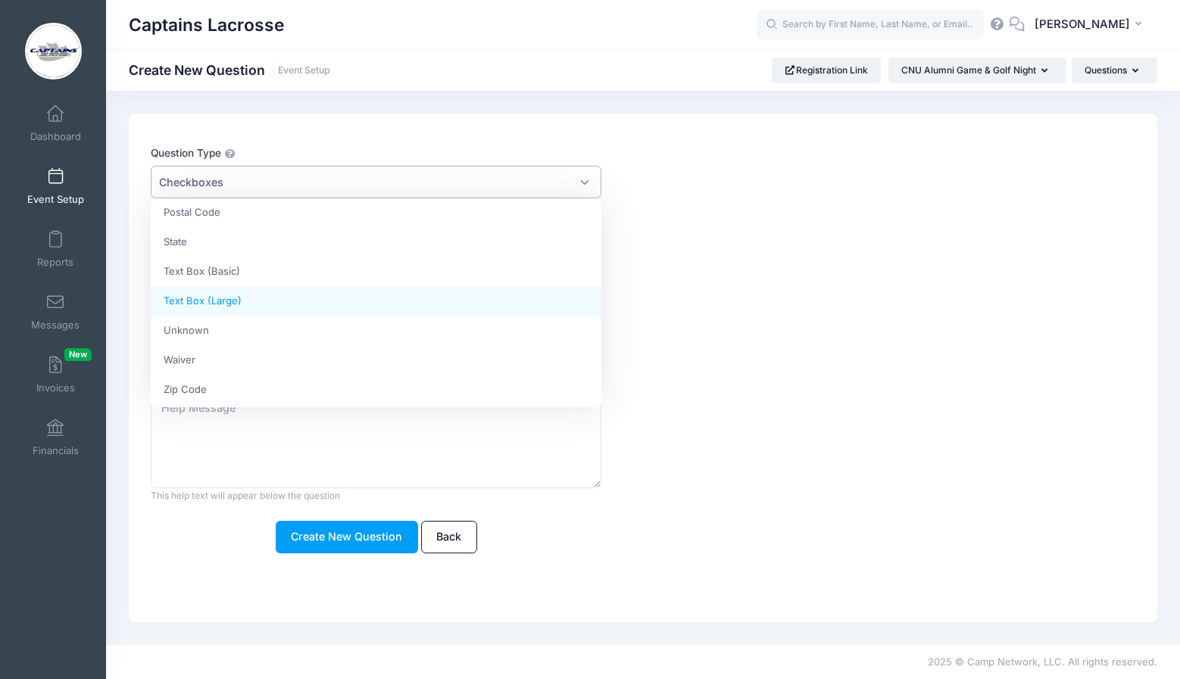
scroll to position [380, 0]
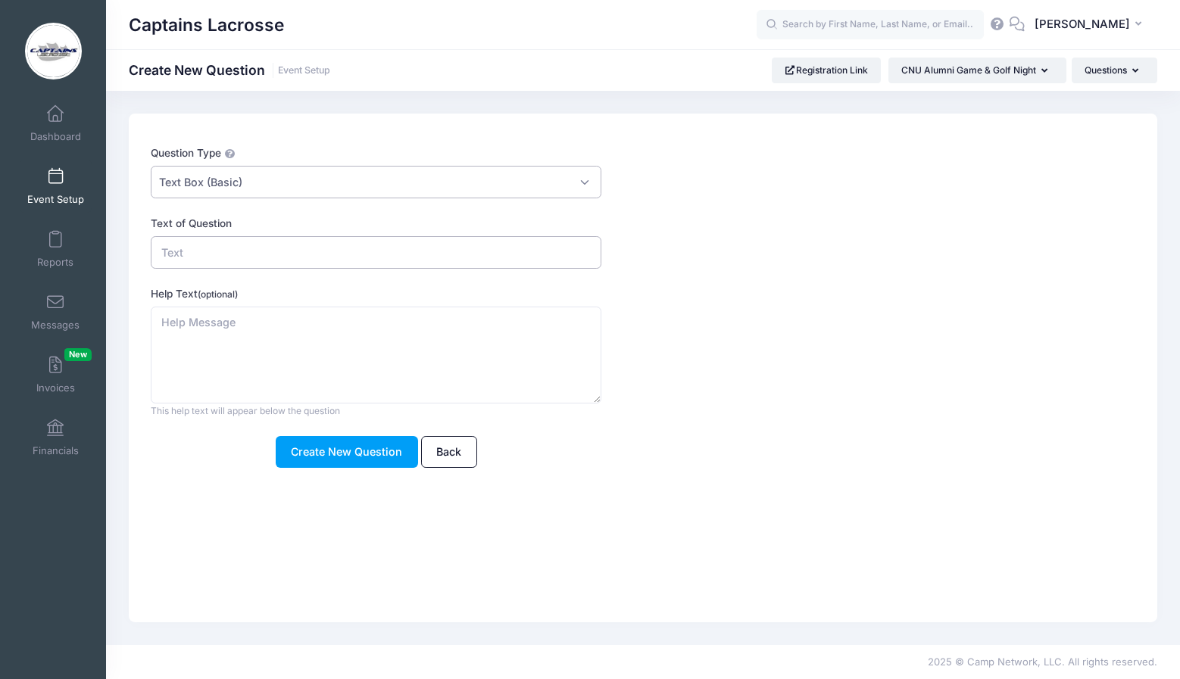
click at [232, 244] on input "Text of Question" at bounding box center [376, 252] width 451 height 33
click at [250, 182] on span "Text Box (Basic)" at bounding box center [376, 182] width 451 height 33
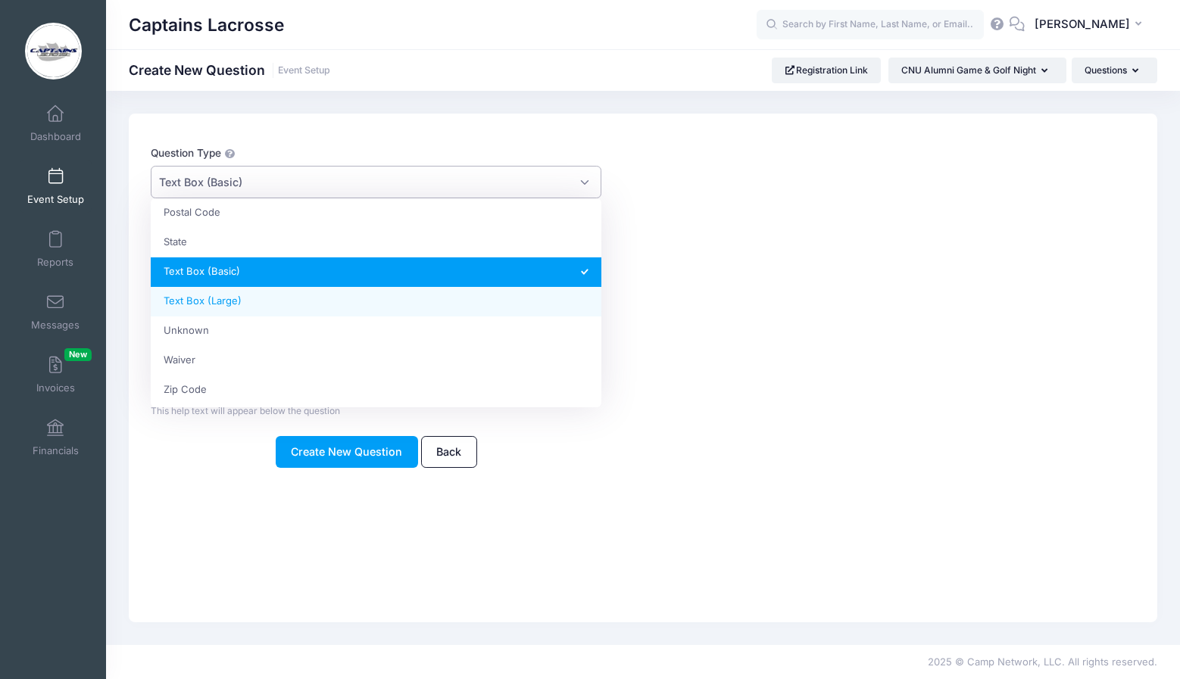
scroll to position [0, 0]
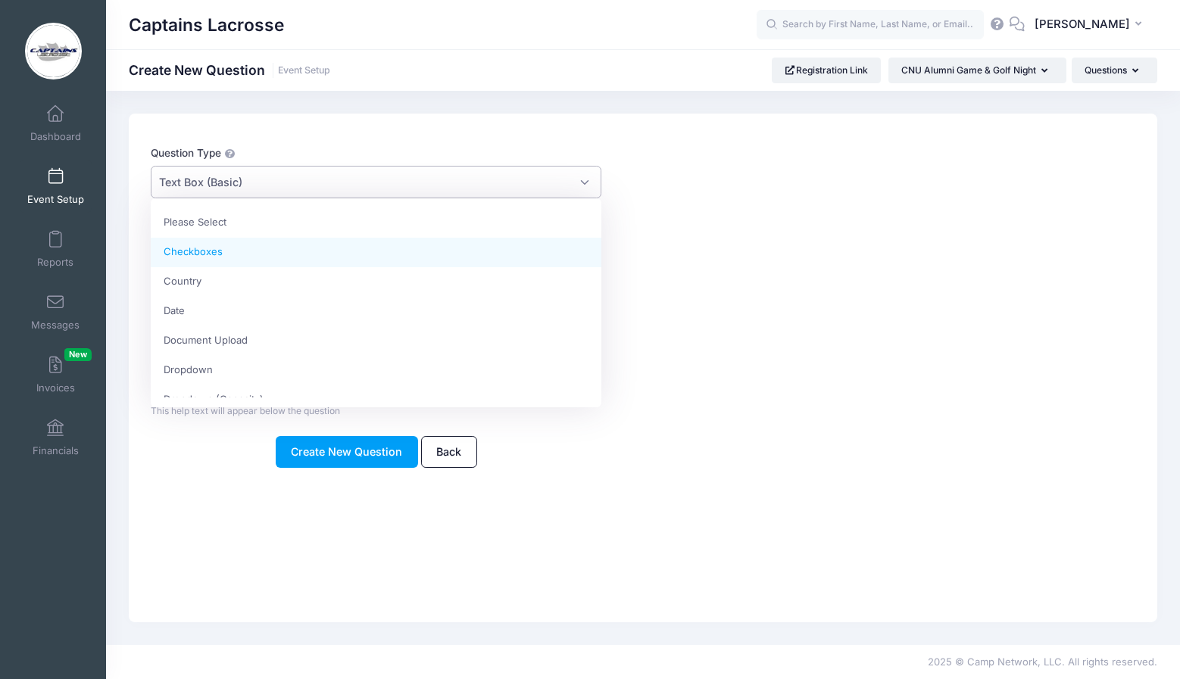
select select "m_checkbox"
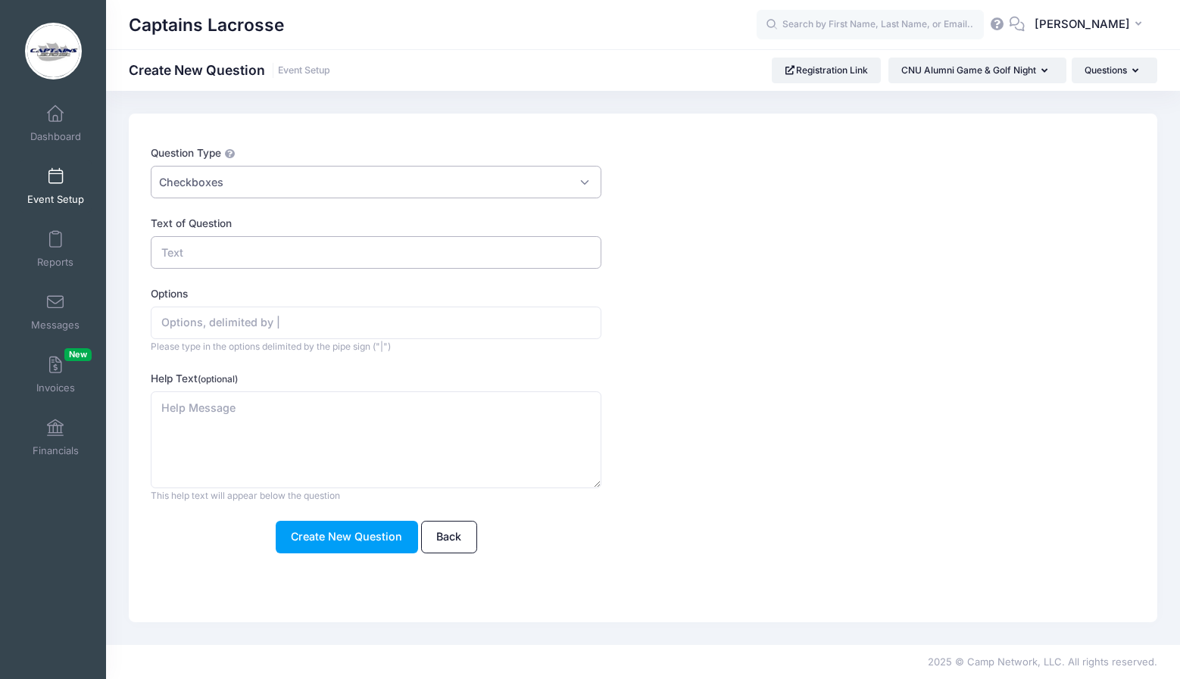
click at [234, 258] on input "Text of Question" at bounding box center [376, 252] width 451 height 33
type input "Will you attend Golf Night on Friday?"
click at [212, 329] on input "Options" at bounding box center [376, 323] width 451 height 33
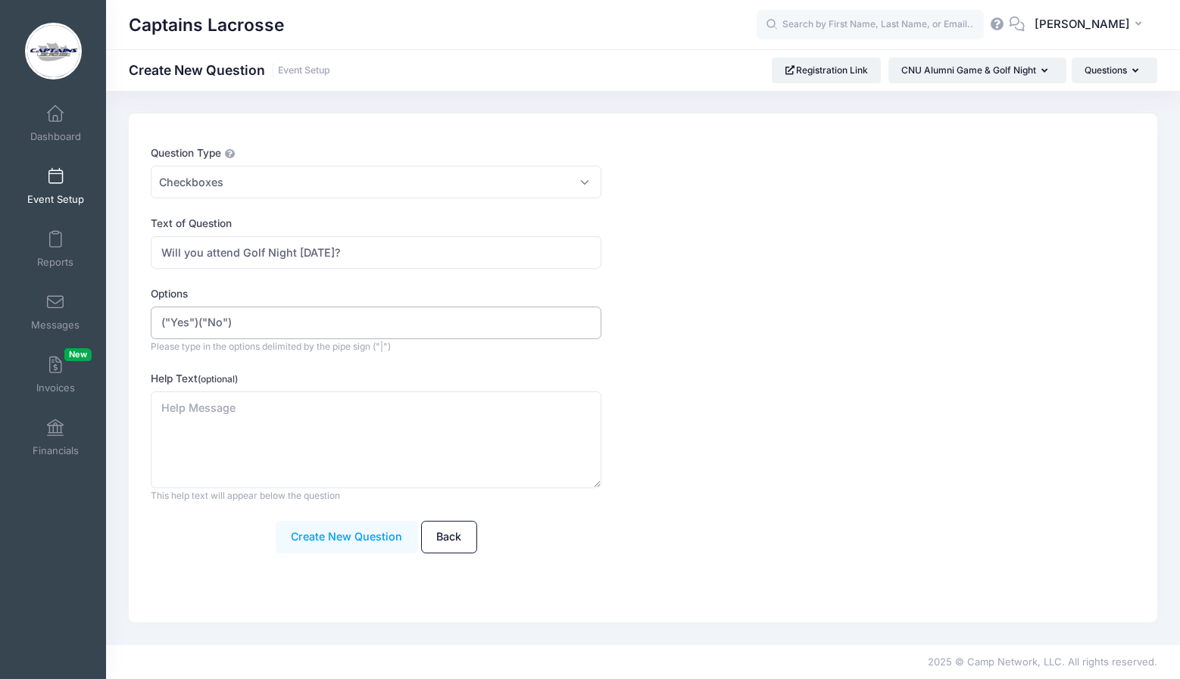
type input "("Yes")("No")"
click at [348, 532] on button "Create New Question" at bounding box center [347, 537] width 142 height 33
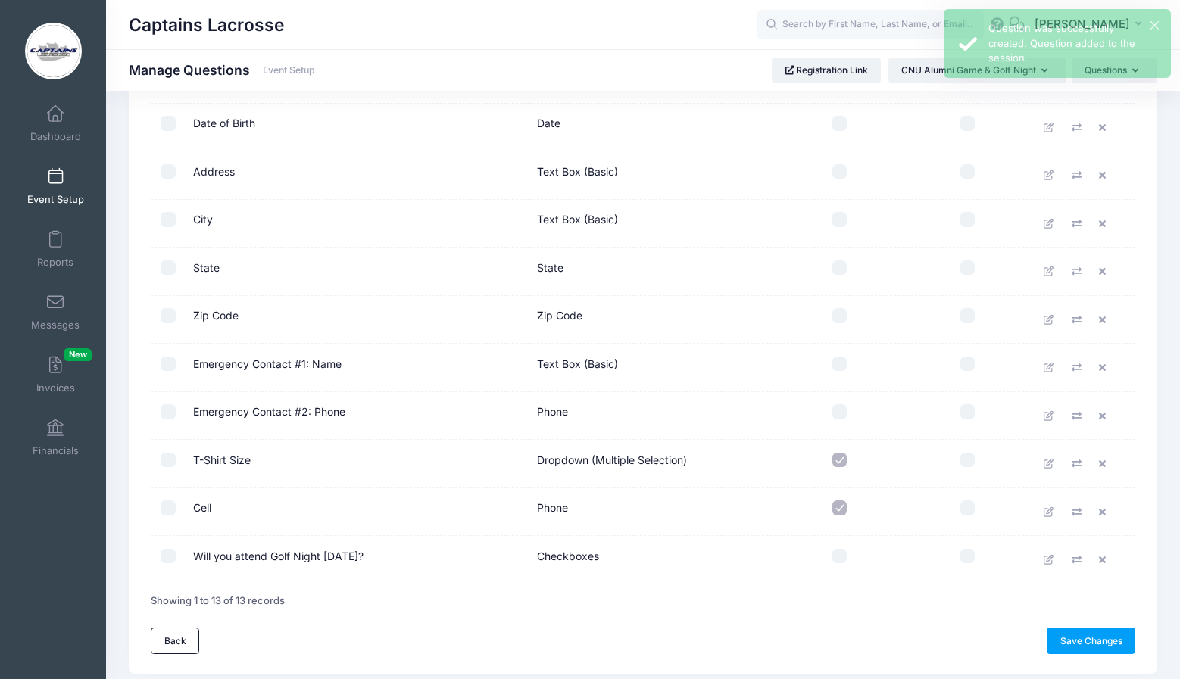
scroll to position [277, 0]
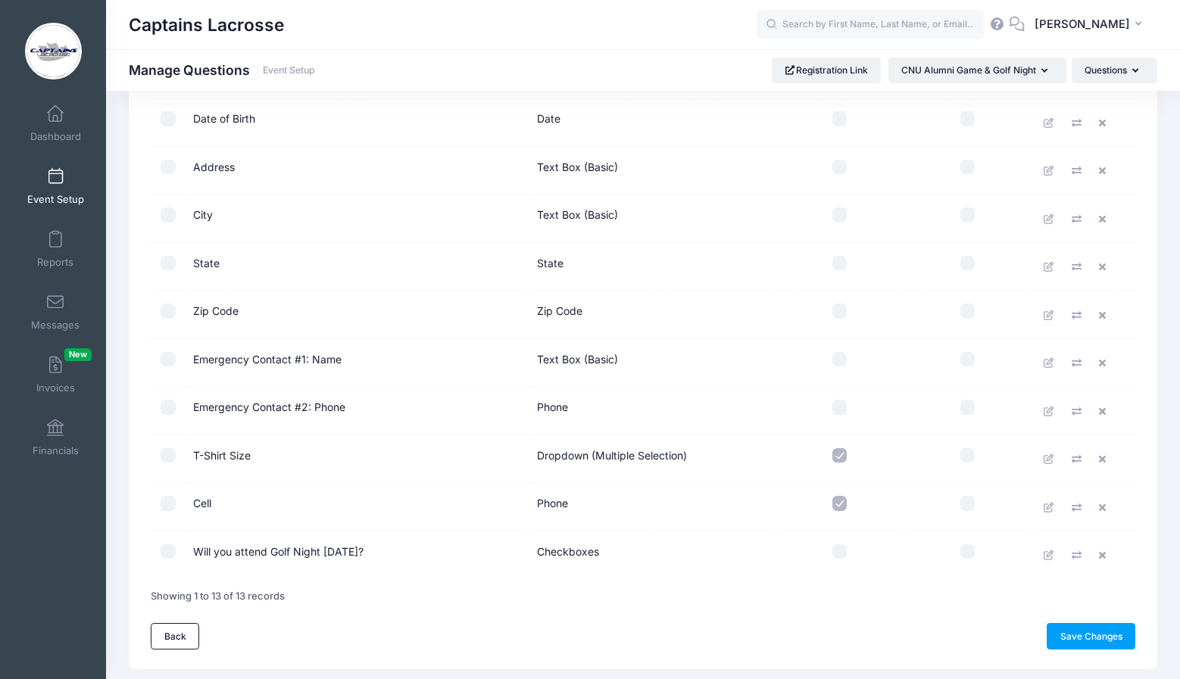
click at [837, 547] on input "checkbox" at bounding box center [839, 551] width 15 height 15
checkbox input "true"
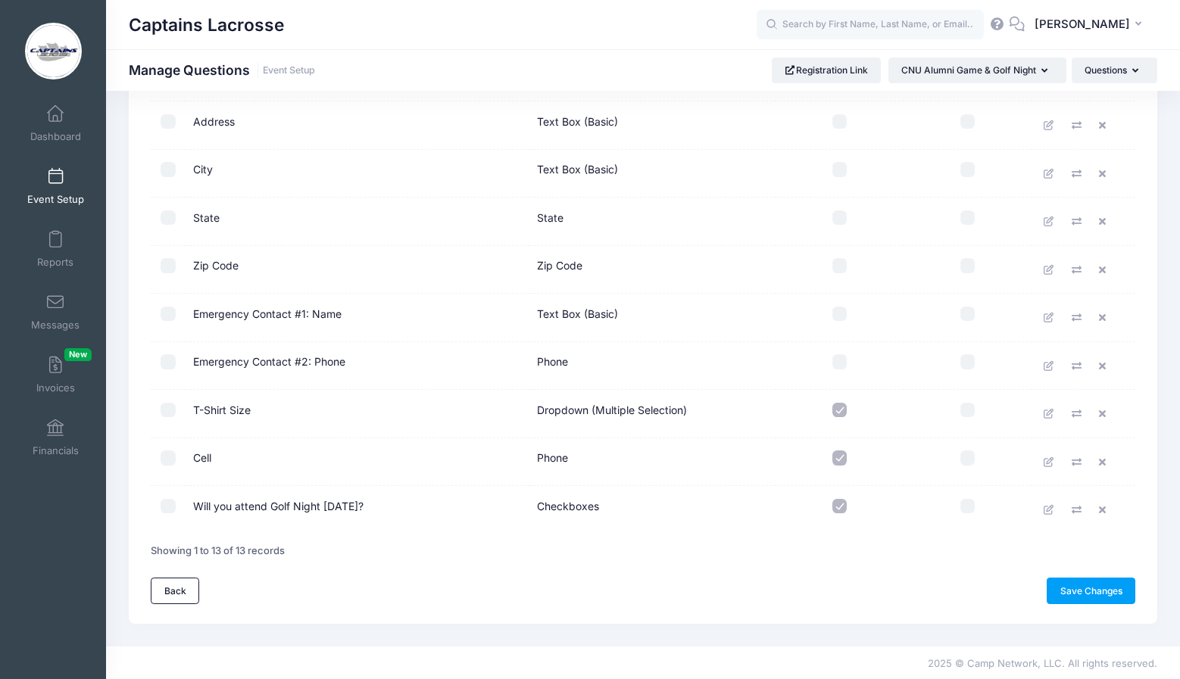
scroll to position [322, 0]
click at [1051, 511] on icon at bounding box center [1049, 511] width 12 height 10
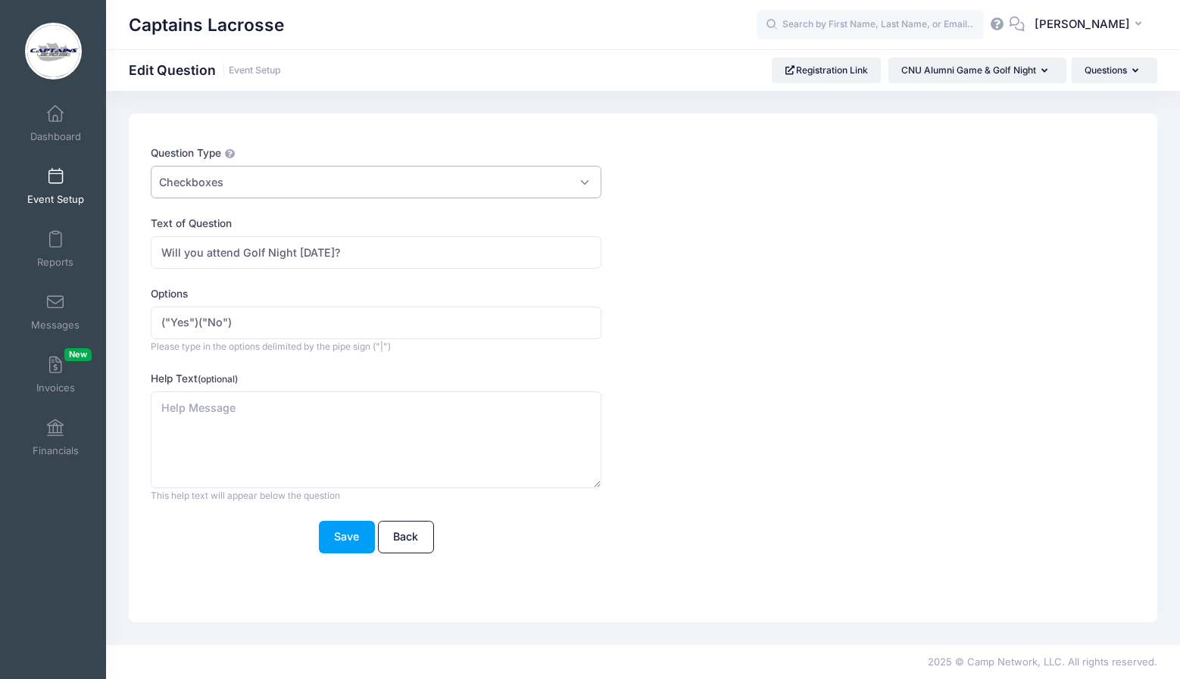
click at [264, 186] on span "Checkboxes" at bounding box center [376, 182] width 451 height 33
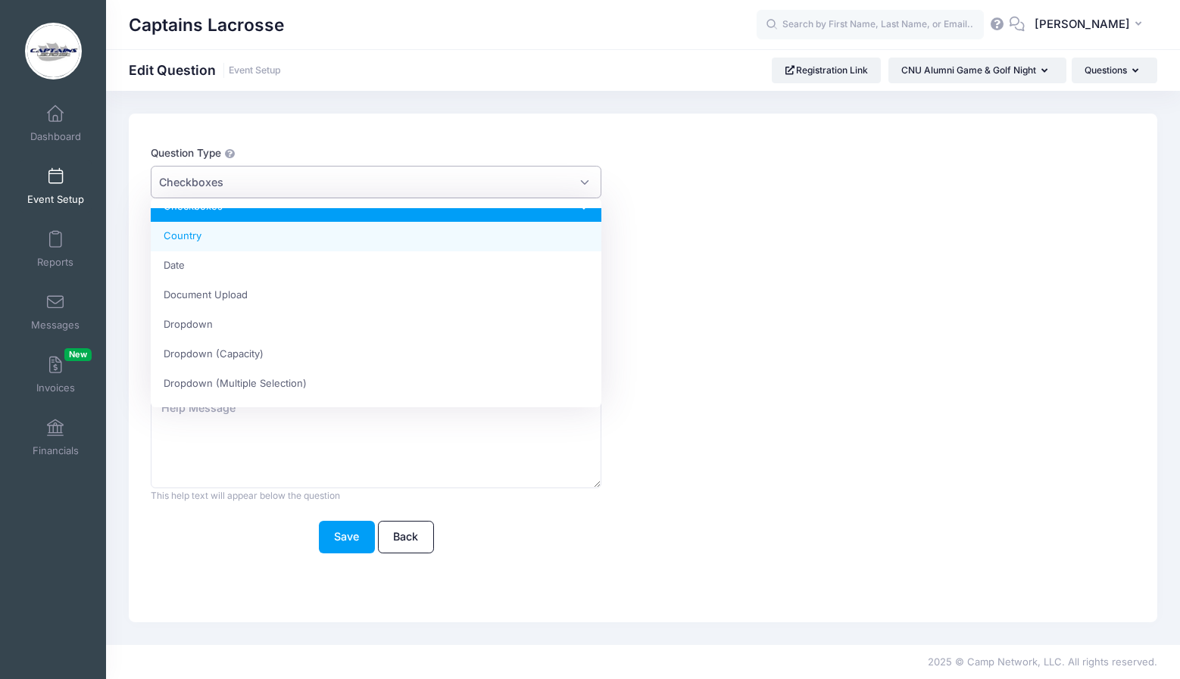
scroll to position [47, 0]
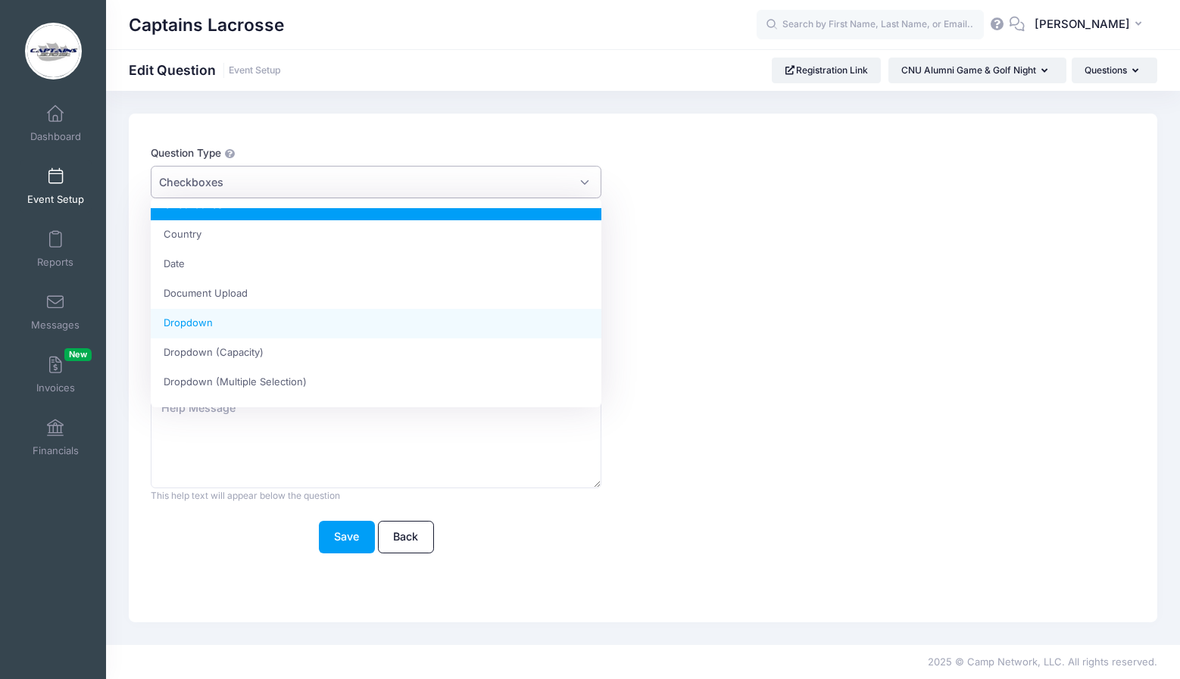
select select "dropdown_select"
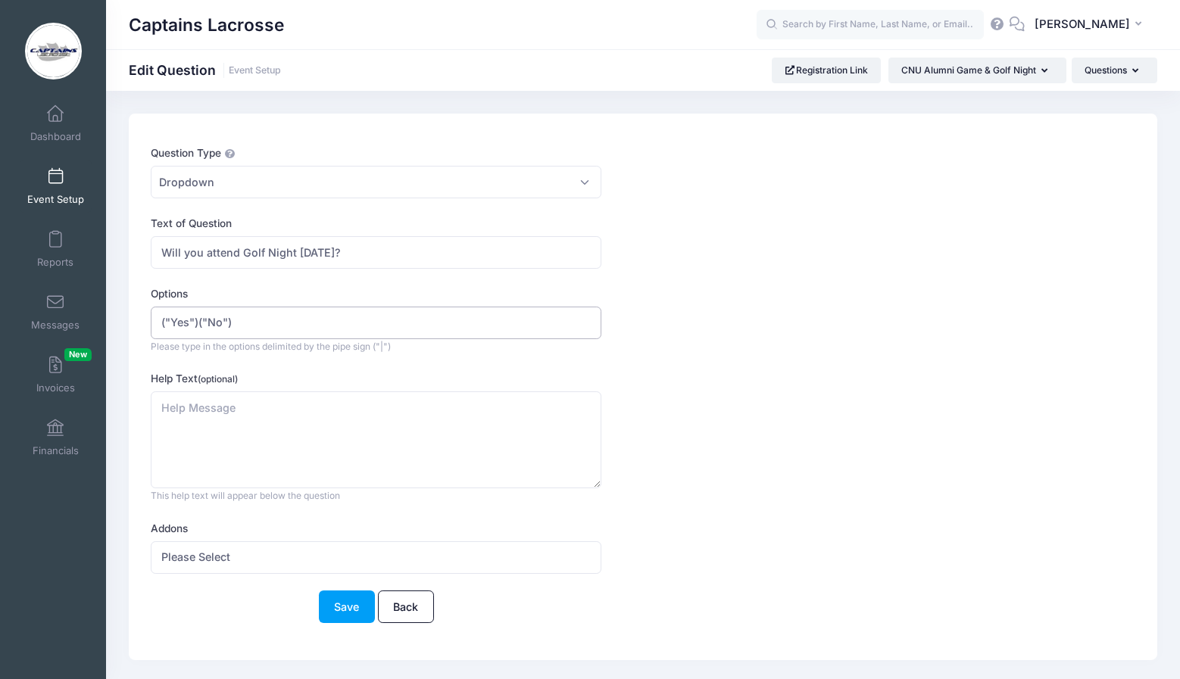
click at [257, 323] on input "("Yes")("No")" at bounding box center [376, 323] width 451 height 33
drag, startPoint x: 257, startPoint y: 323, endPoint x: 140, endPoint y: 314, distance: 117.7
click at [140, 314] on div "Question Type Please Select Checkboxes Country Date Document Upload Dropdown Dr…" at bounding box center [643, 387] width 1028 height 547
click at [272, 321] on input "("Yes")("No")" at bounding box center [376, 323] width 451 height 33
click at [353, 600] on button "Save" at bounding box center [347, 607] width 56 height 33
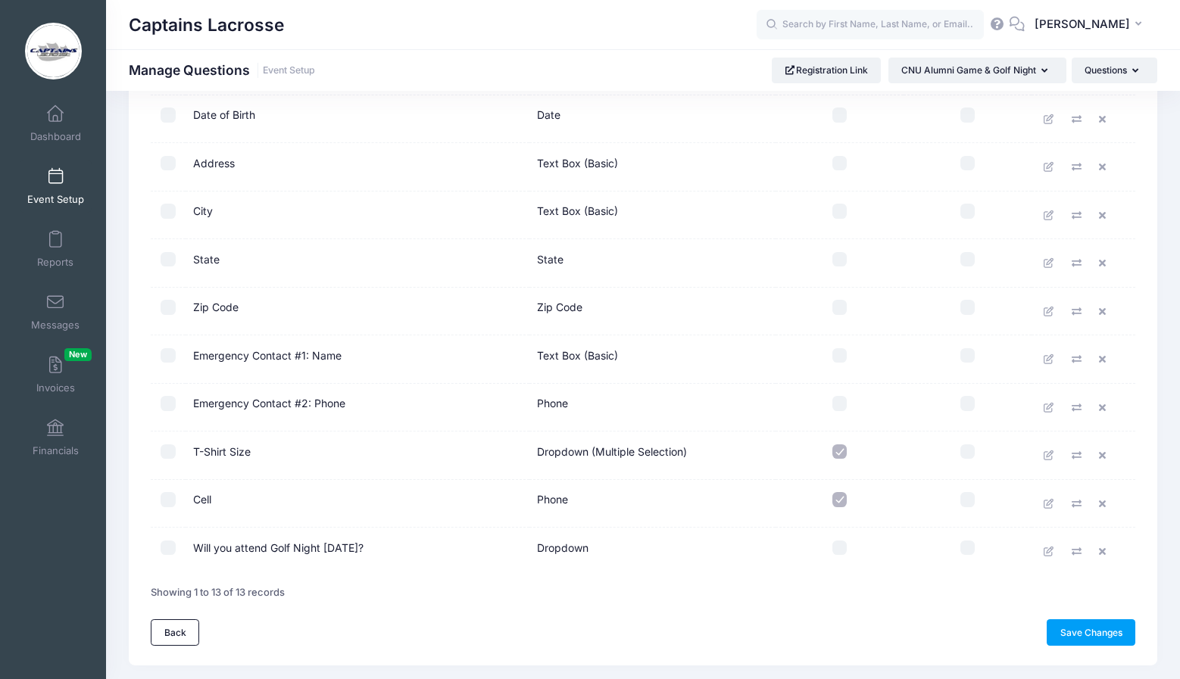
scroll to position [285, 0]
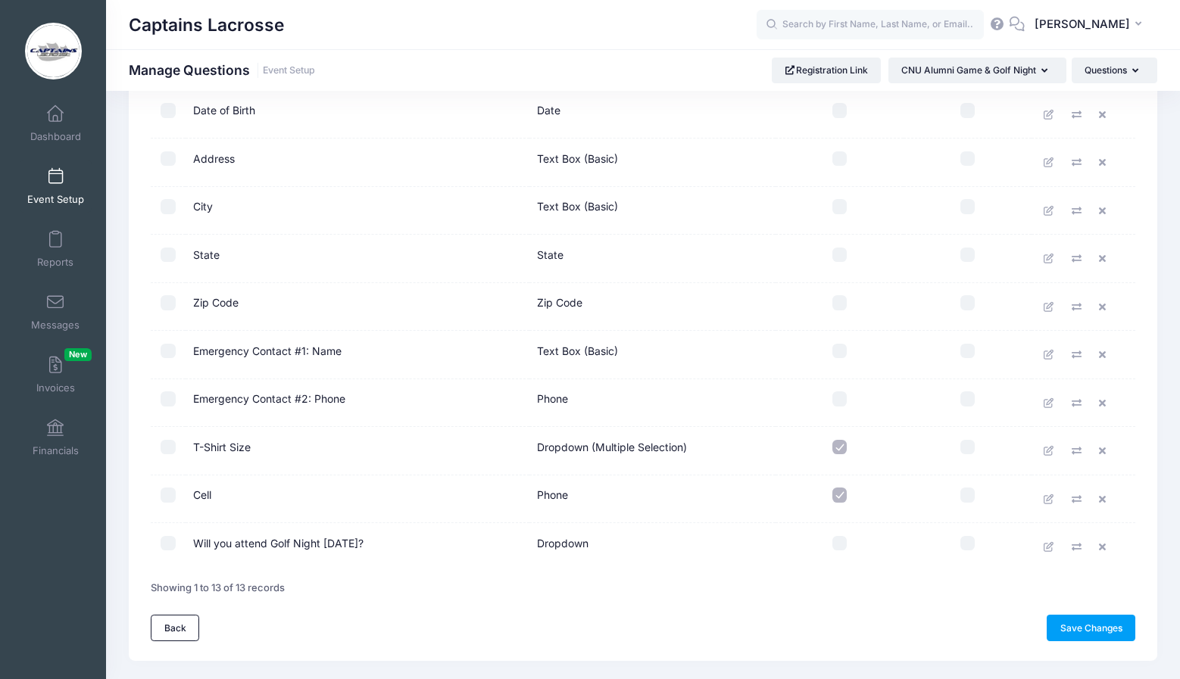
click at [838, 539] on input "checkbox" at bounding box center [839, 543] width 15 height 15
checkbox input "true"
click at [1050, 540] on link at bounding box center [1049, 547] width 23 height 23
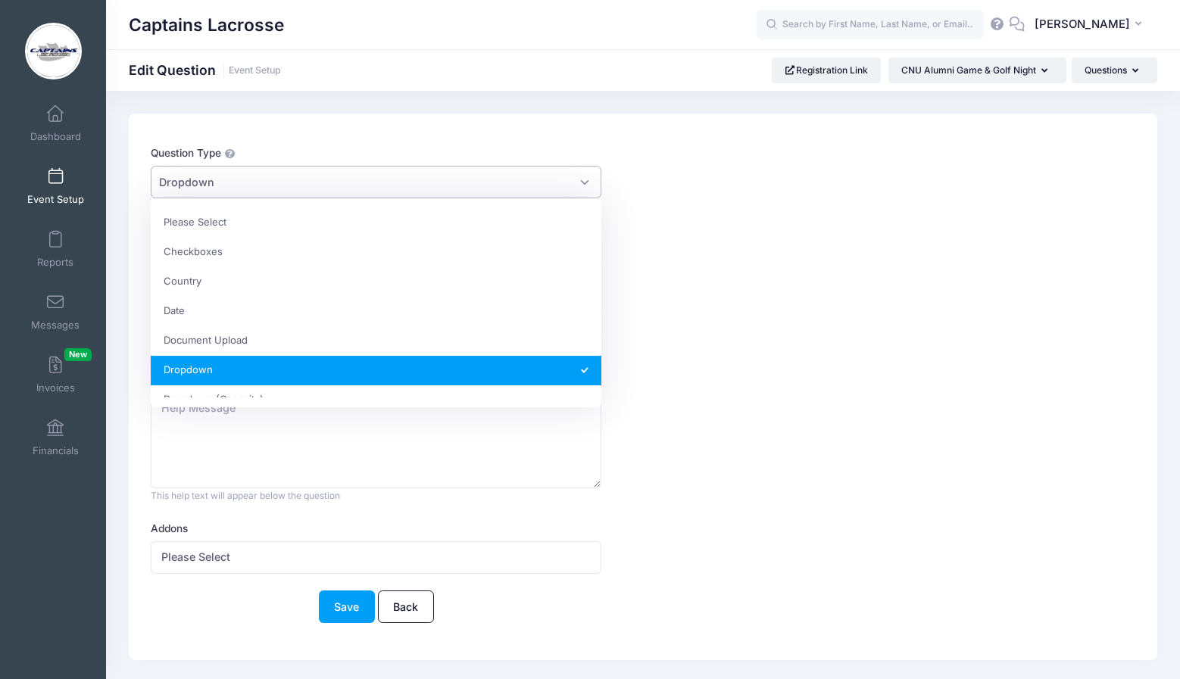
click at [301, 180] on span "Dropdown" at bounding box center [376, 182] width 451 height 33
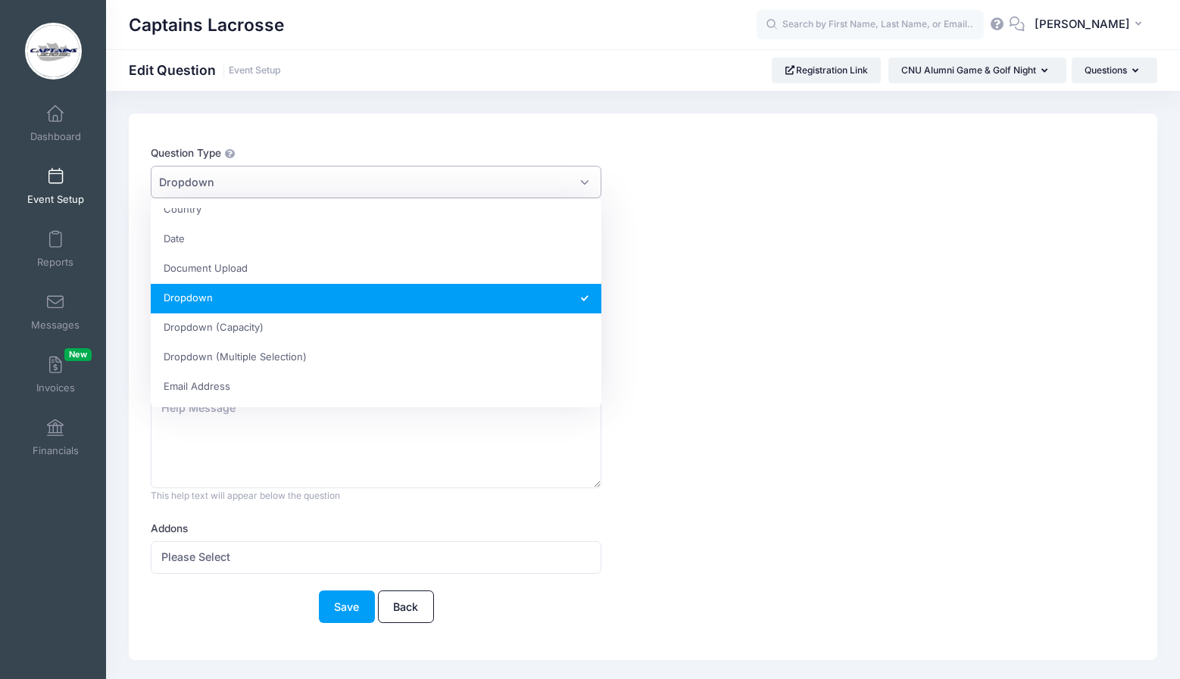
scroll to position [73, 0]
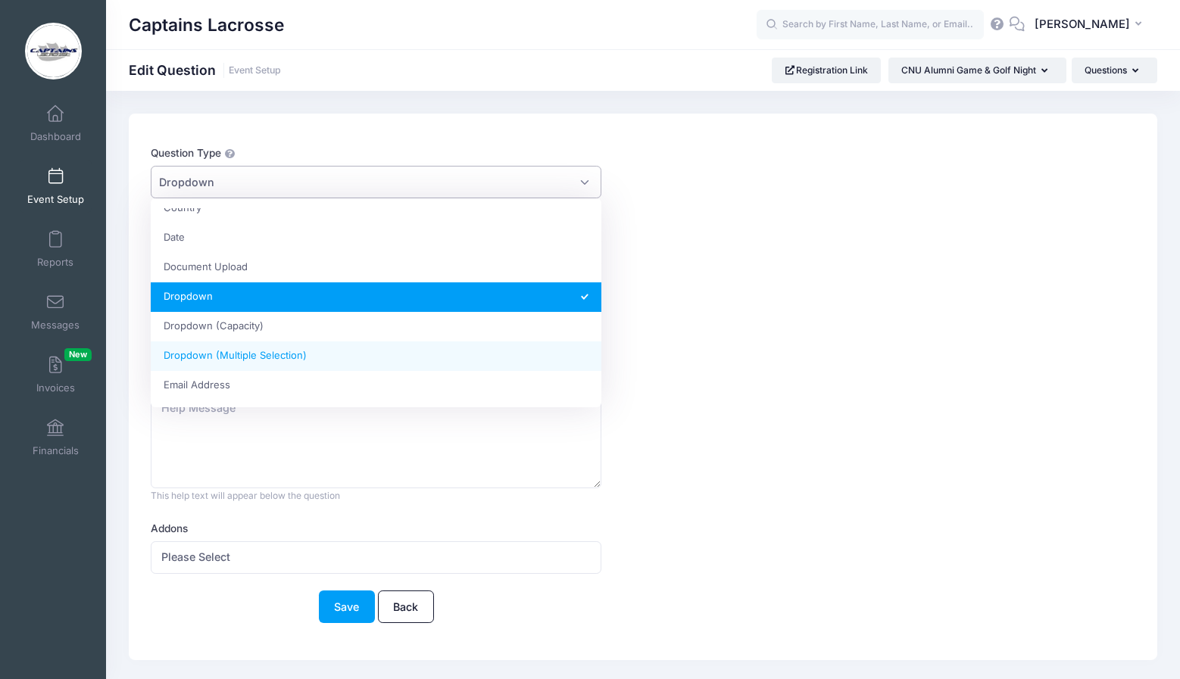
select select "dropdown_m_select"
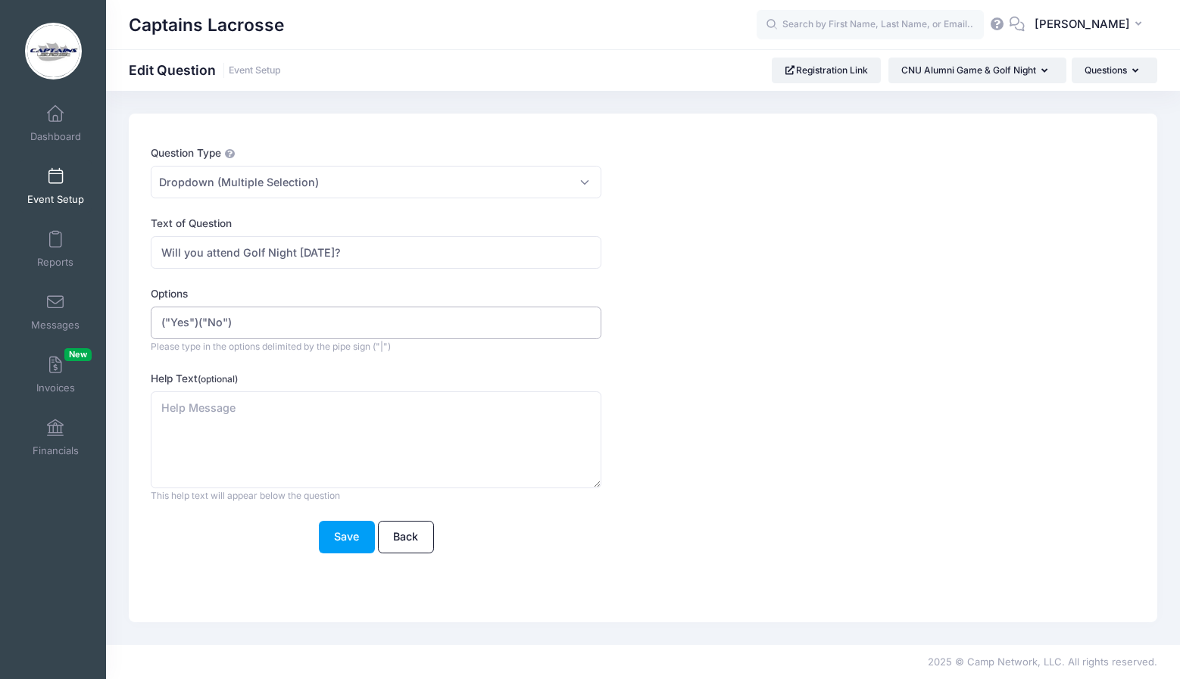
click at [314, 325] on input "("Yes")("No")" at bounding box center [376, 323] width 451 height 33
click at [336, 545] on button "Save" at bounding box center [347, 537] width 56 height 33
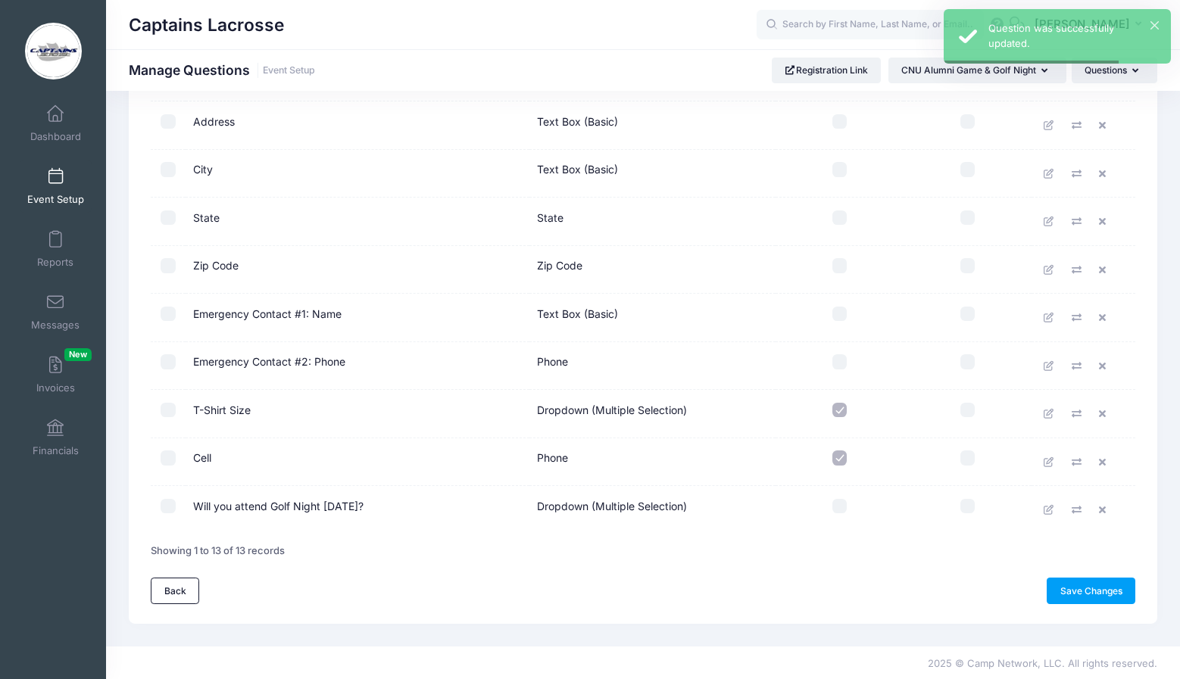
scroll to position [322, 0]
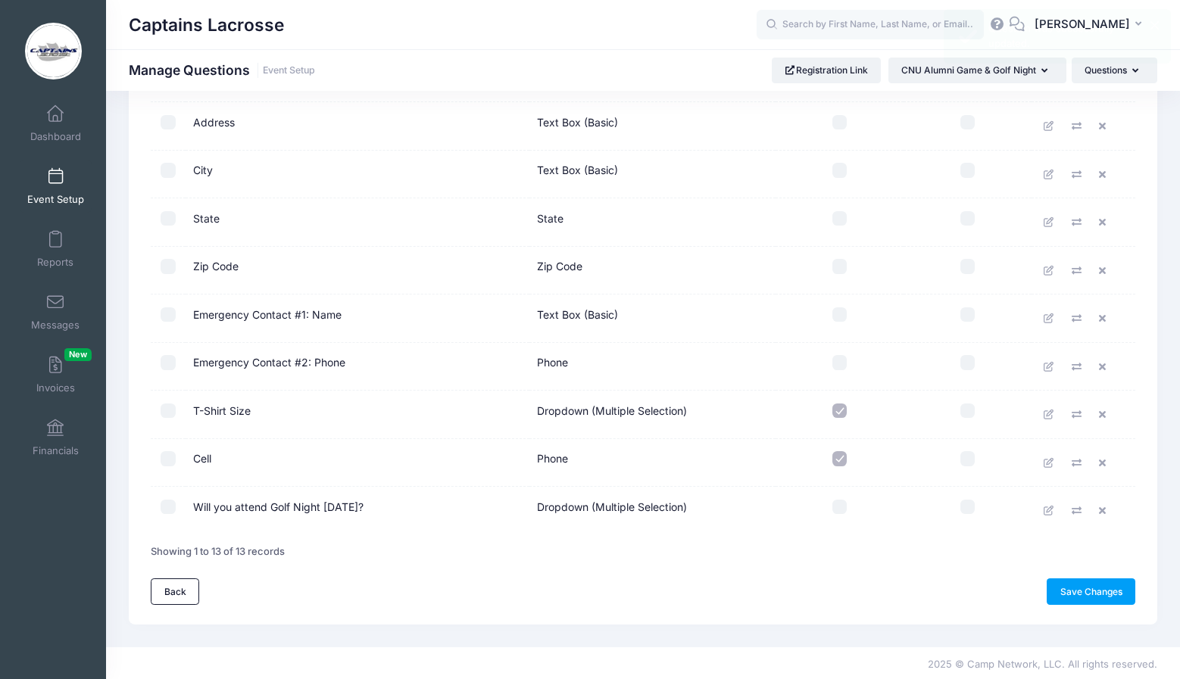
click at [836, 510] on input "checkbox" at bounding box center [839, 507] width 15 height 15
checkbox input "true"
click at [1080, 591] on link "Save Changes" at bounding box center [1090, 592] width 89 height 26
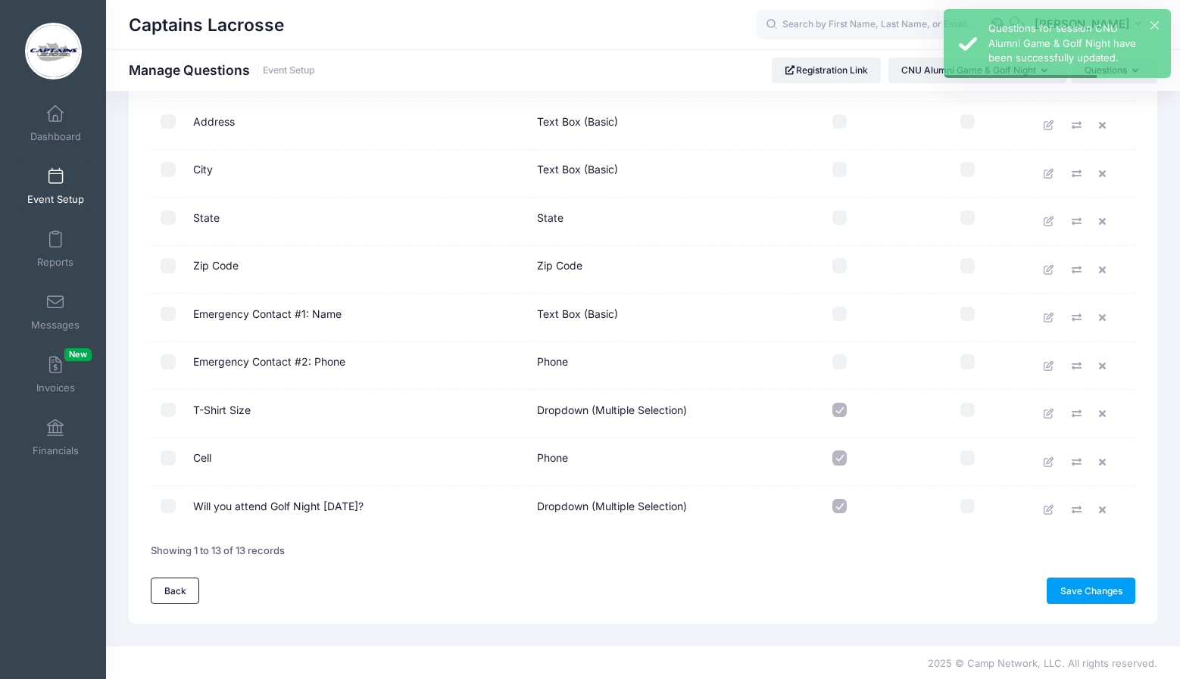
scroll to position [322, 0]
click at [1051, 416] on icon at bounding box center [1049, 415] width 12 height 10
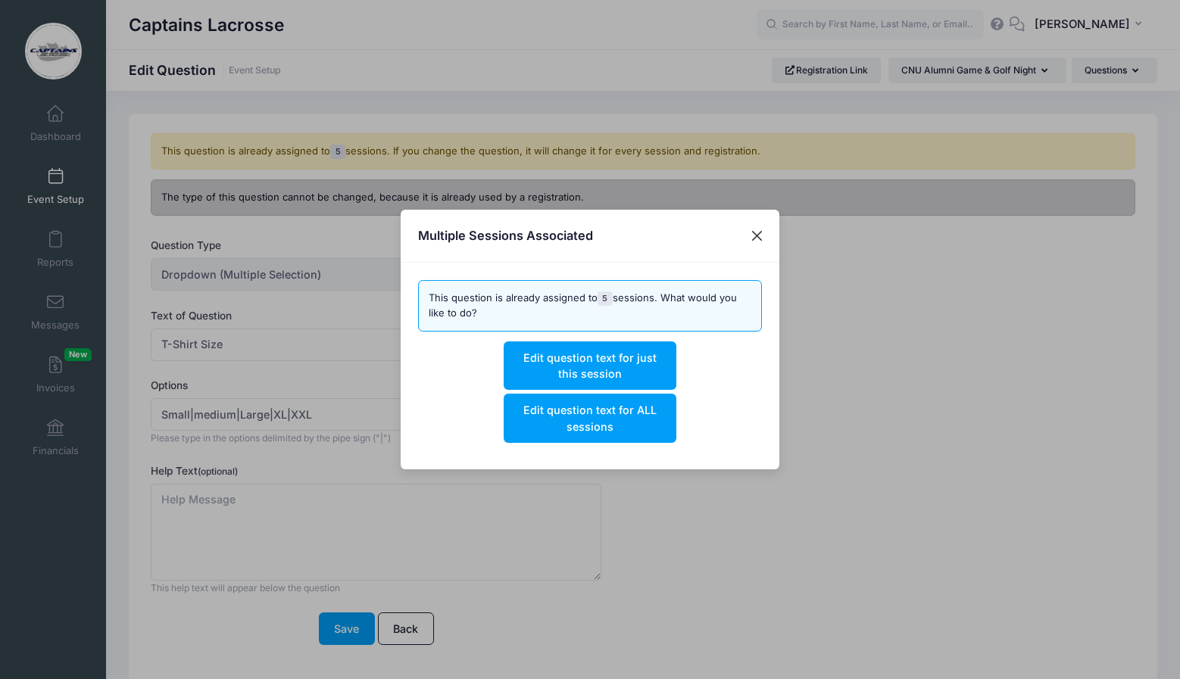
click at [756, 235] on button "Close" at bounding box center [757, 236] width 27 height 27
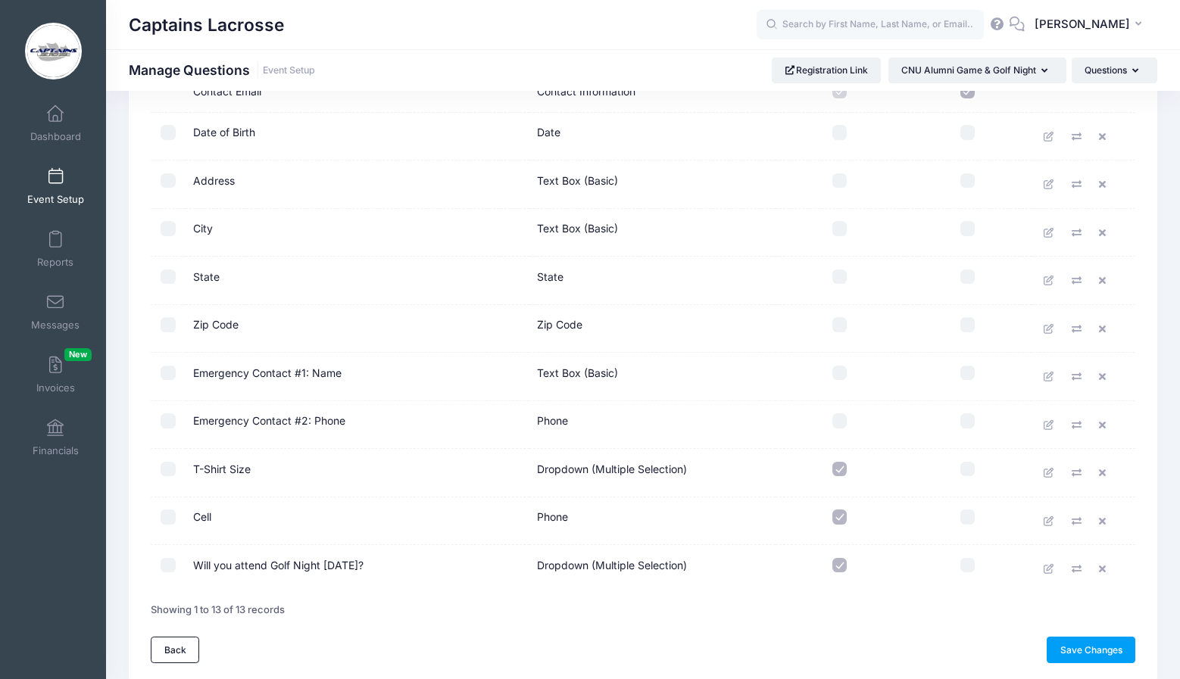
click at [168, 563] on input "checkbox" at bounding box center [168, 565] width 15 height 15
checkbox input "true"
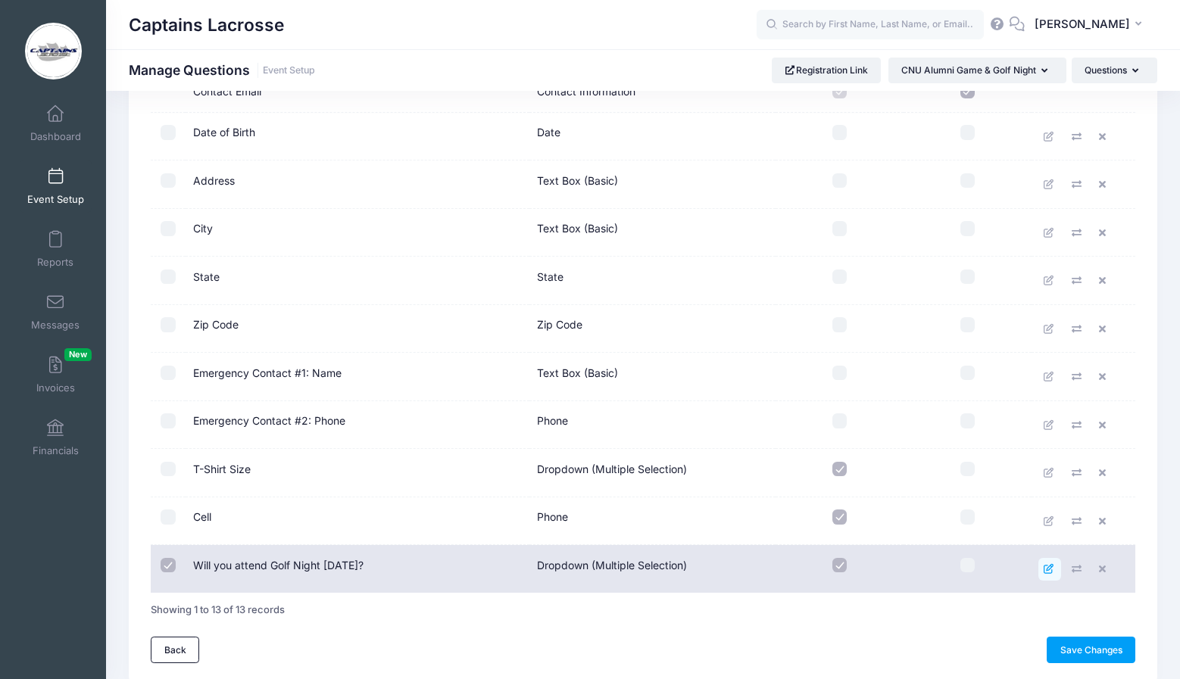
click at [1049, 566] on icon at bounding box center [1049, 569] width 12 height 10
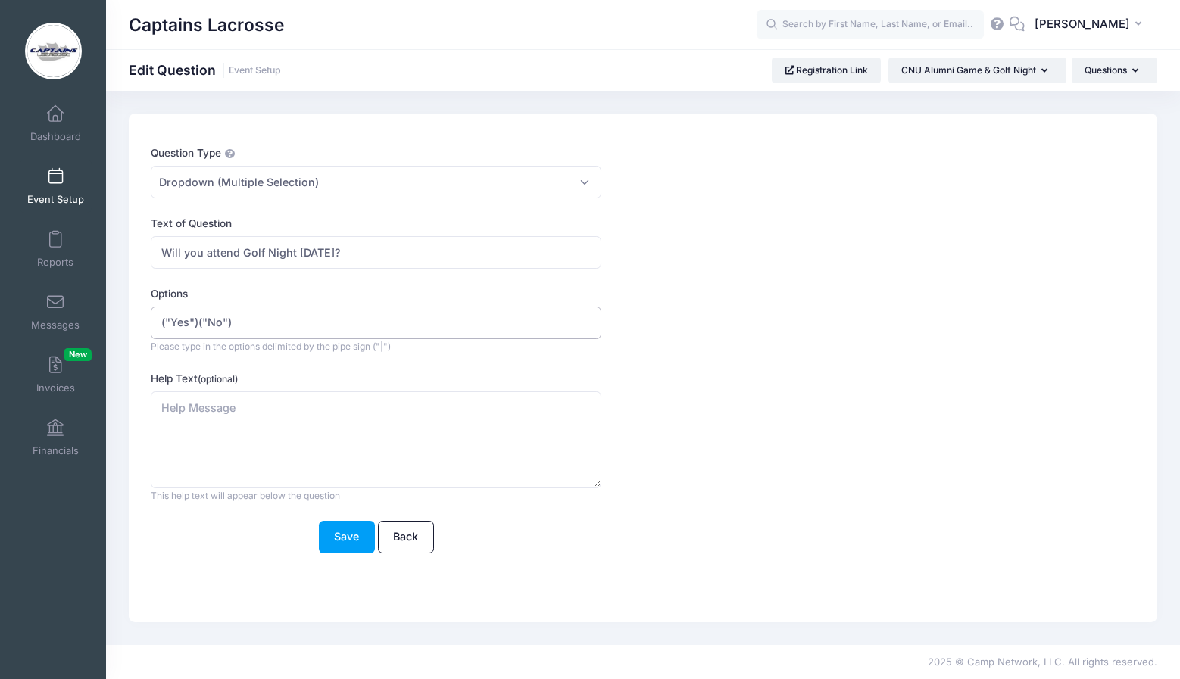
click at [172, 322] on input "("Yes")("No")" at bounding box center [376, 323] width 451 height 33
click at [197, 320] on input "Yes")("No")" at bounding box center [376, 323] width 451 height 33
click at [219, 321] on input "Yes|No")" at bounding box center [376, 323] width 451 height 33
type input "Yes|No"
click at [338, 535] on button "Save" at bounding box center [347, 537] width 56 height 33
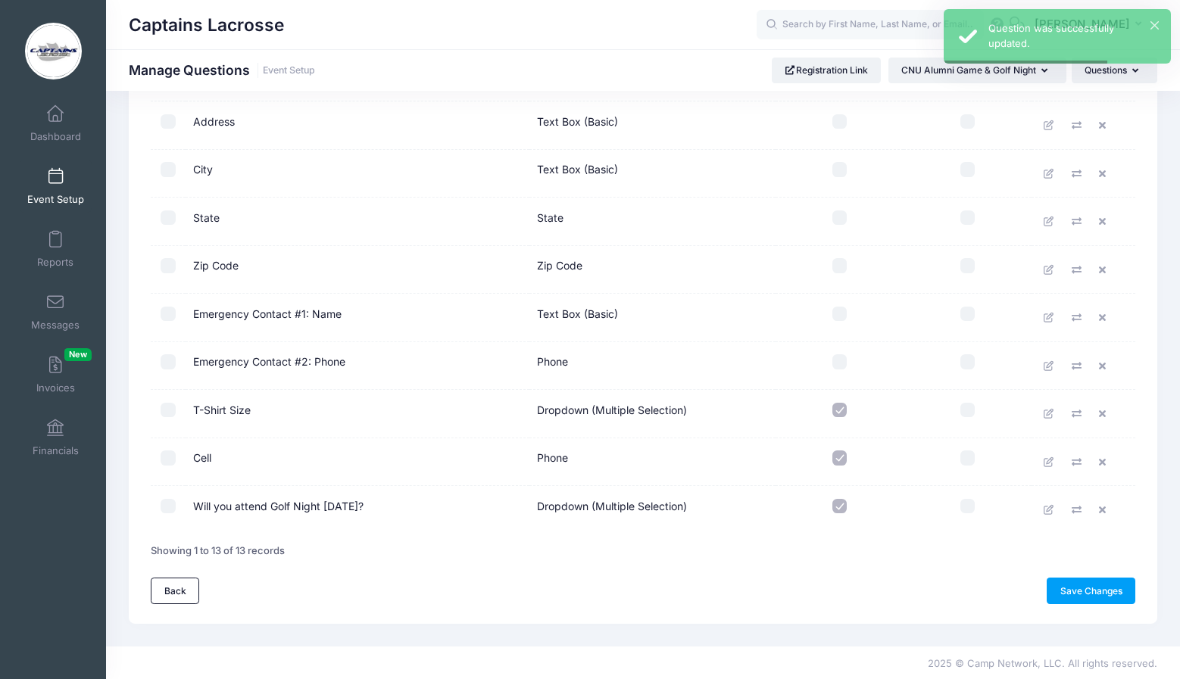
scroll to position [322, 0]
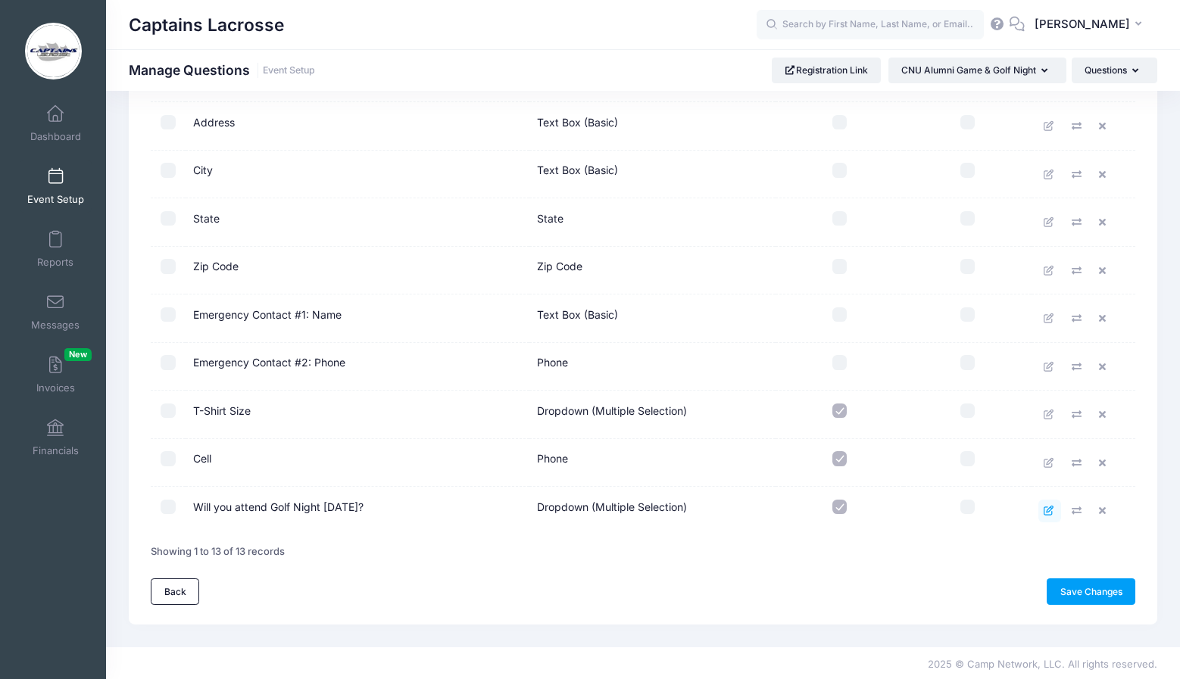
click at [1049, 513] on icon at bounding box center [1049, 511] width 12 height 10
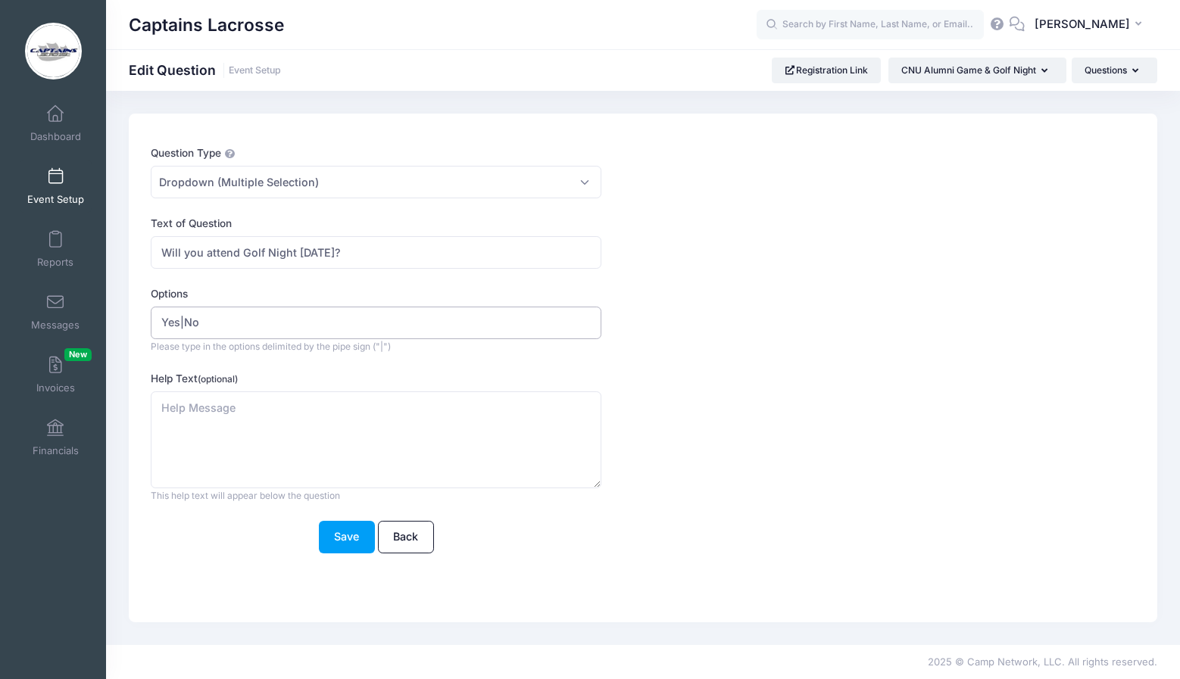
click at [221, 323] on input "Yes|No" at bounding box center [376, 323] width 451 height 33
type input "Yes|No|Undecided"
click at [343, 533] on button "Save" at bounding box center [347, 537] width 56 height 33
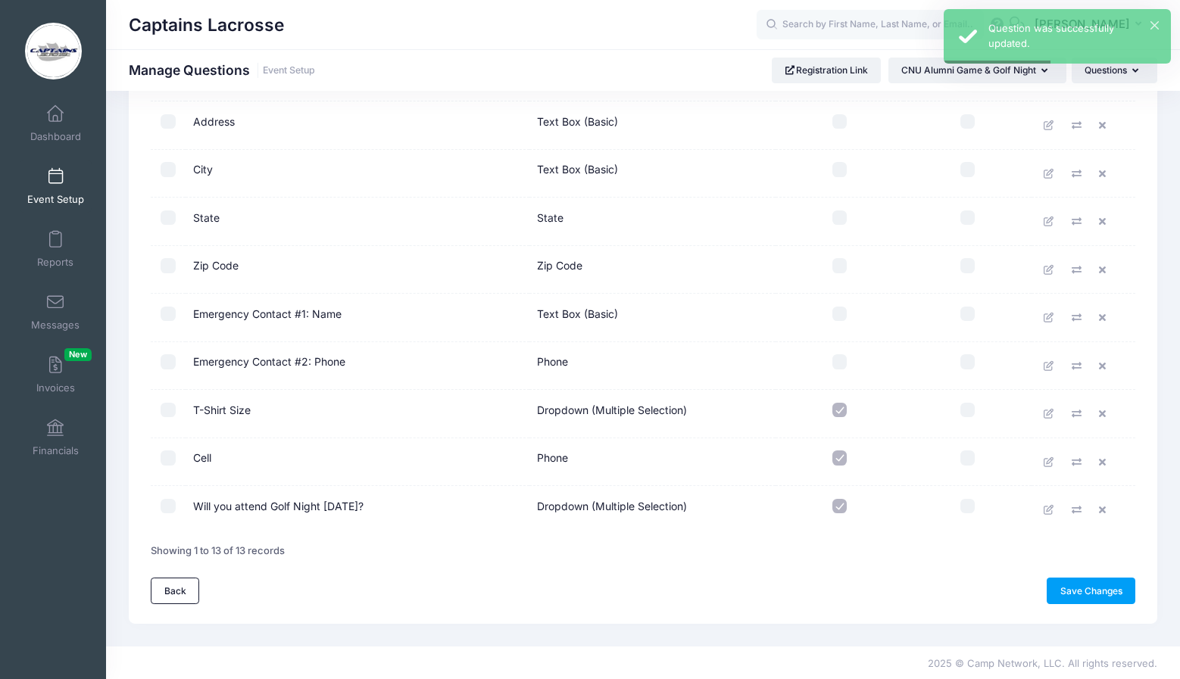
scroll to position [319, 0]
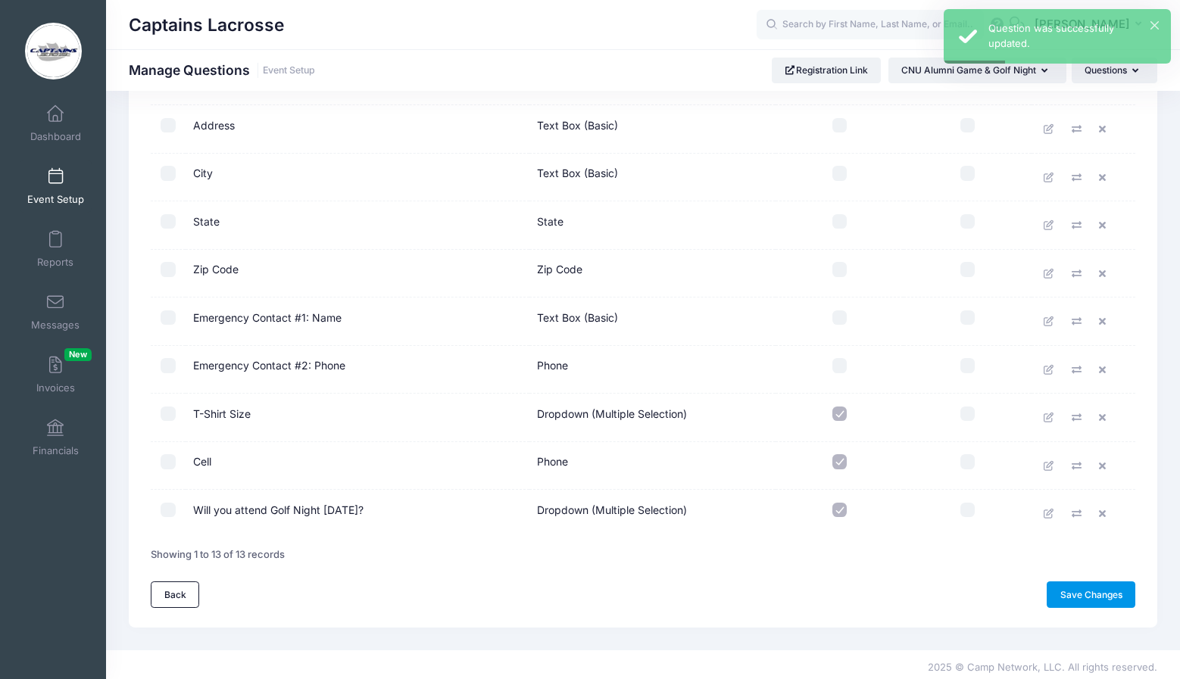
click at [1075, 596] on link "Save Changes" at bounding box center [1090, 595] width 89 height 26
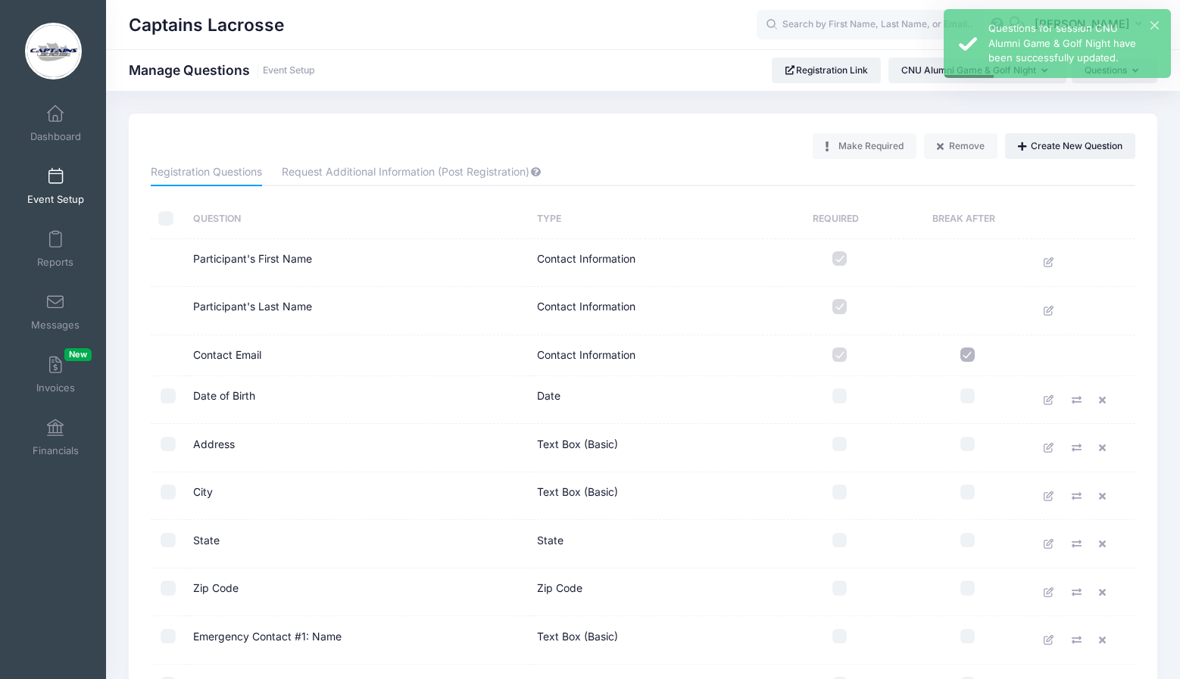
click at [46, 176] on link "Event Setup" at bounding box center [56, 186] width 72 height 53
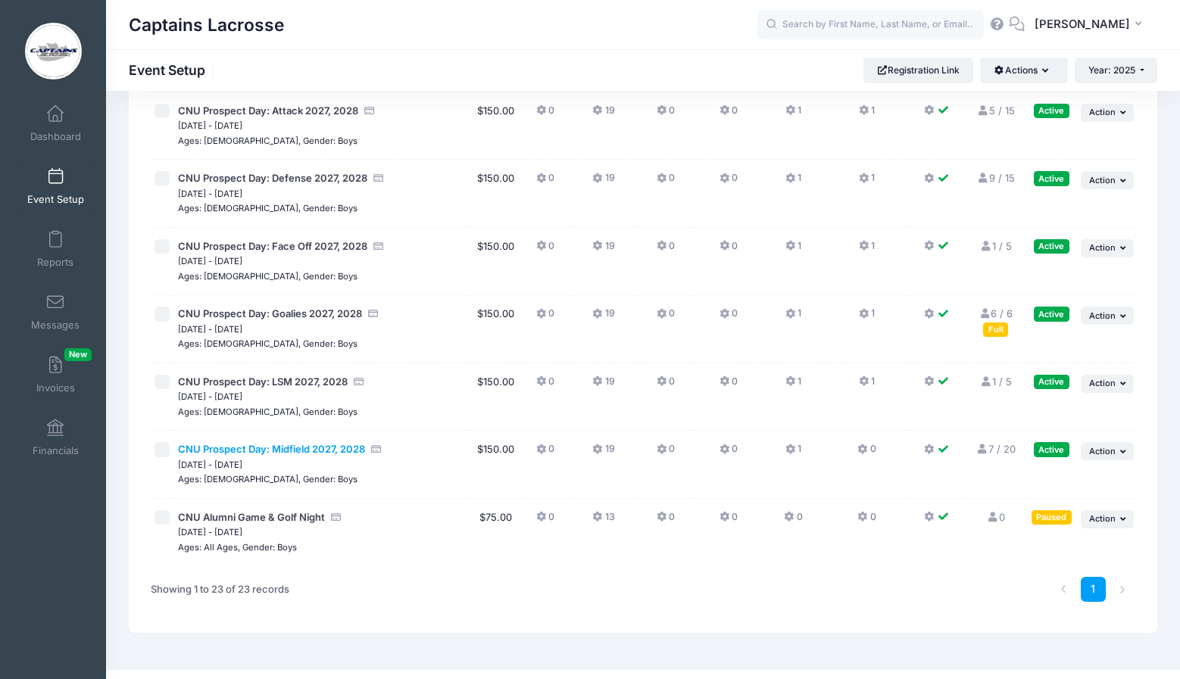
scroll to position [1189, 0]
click at [1105, 514] on span "Action" at bounding box center [1102, 519] width 27 height 11
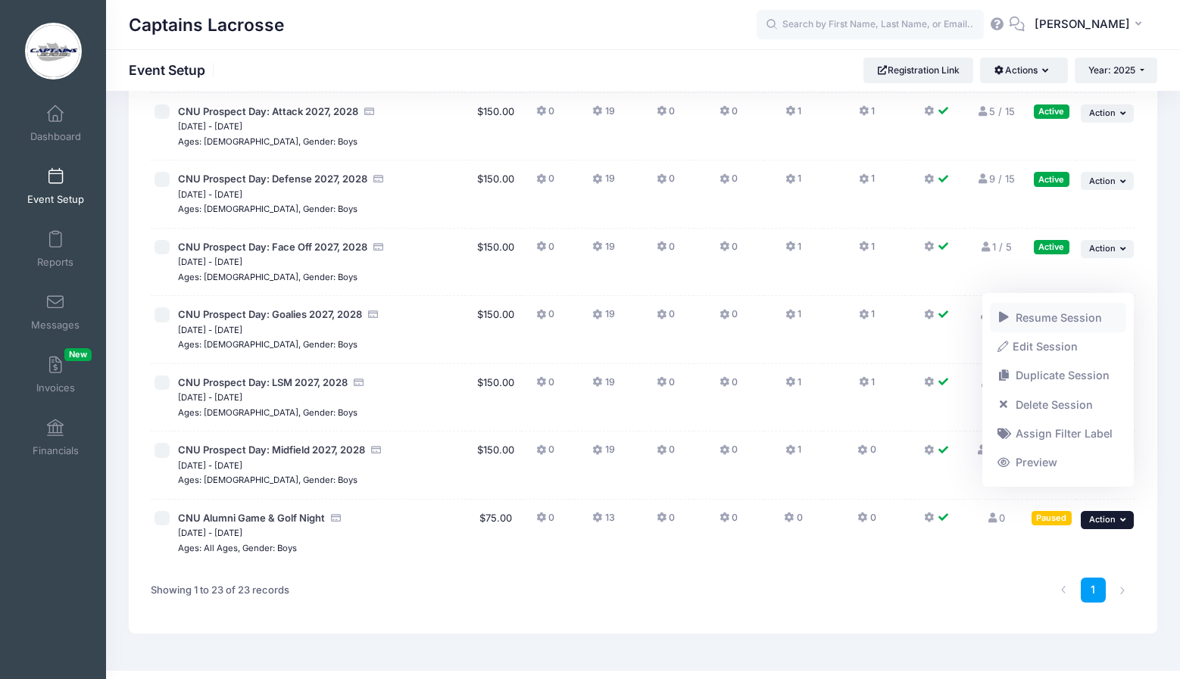
click at [1047, 317] on link "Resume Session" at bounding box center [1058, 317] width 137 height 29
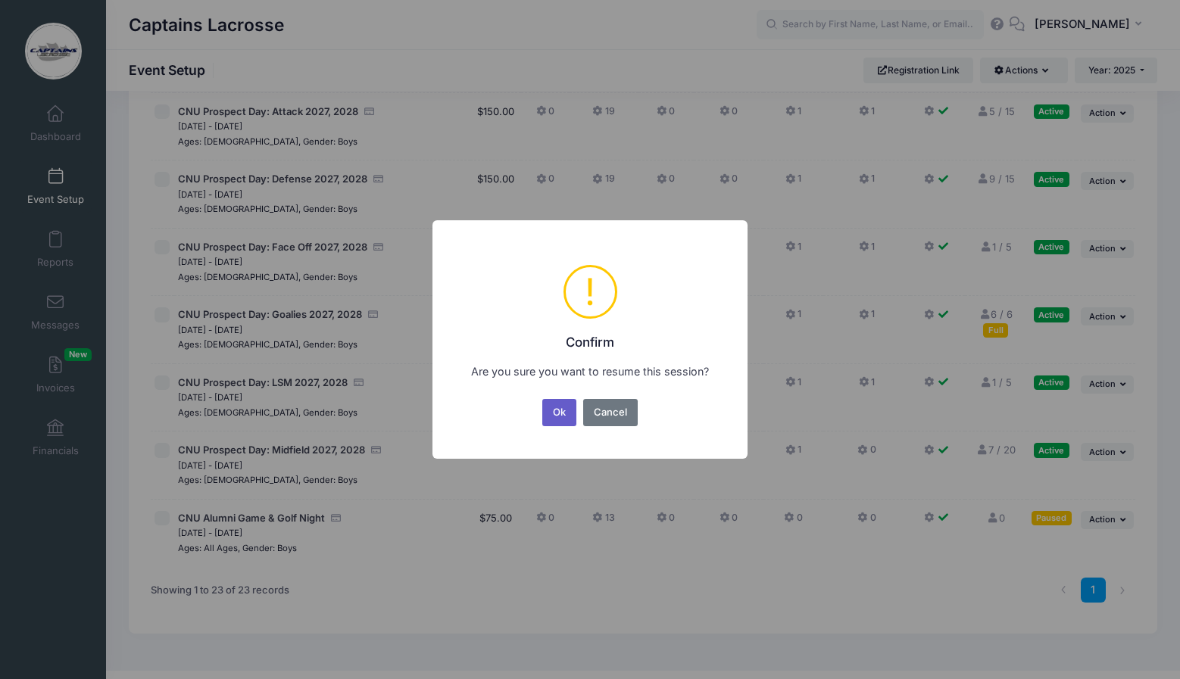
click at [554, 411] on button "Ok" at bounding box center [559, 412] width 35 height 27
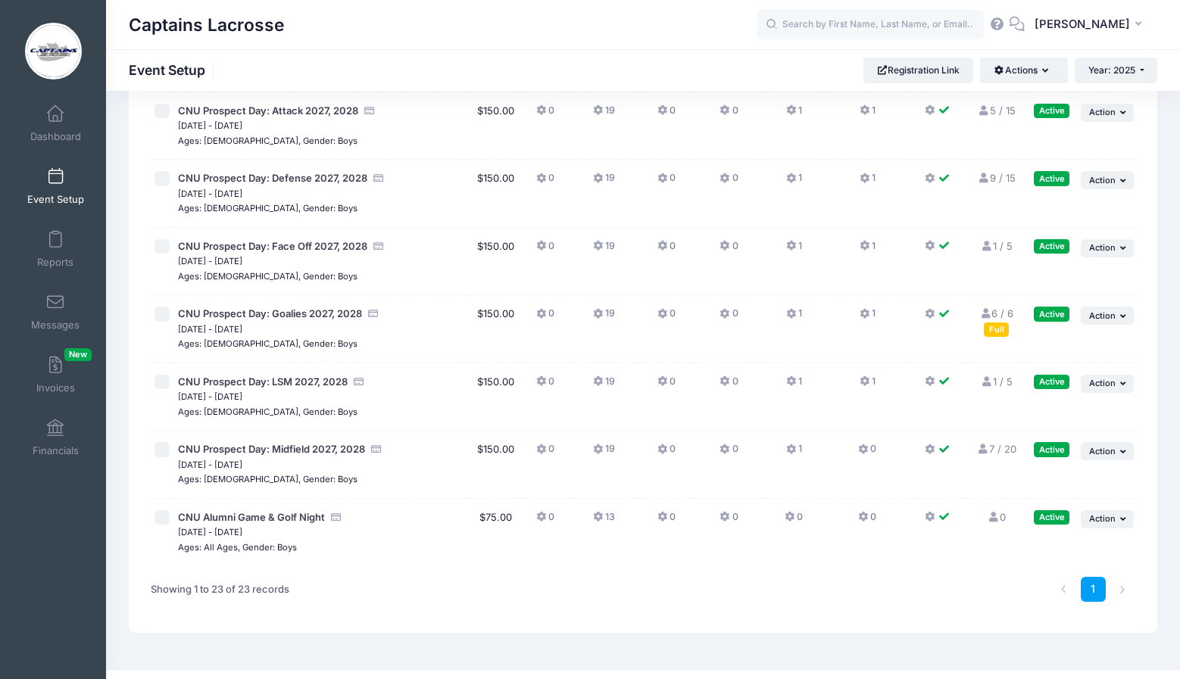
scroll to position [1189, 0]
